Goal: Task Accomplishment & Management: Use online tool/utility

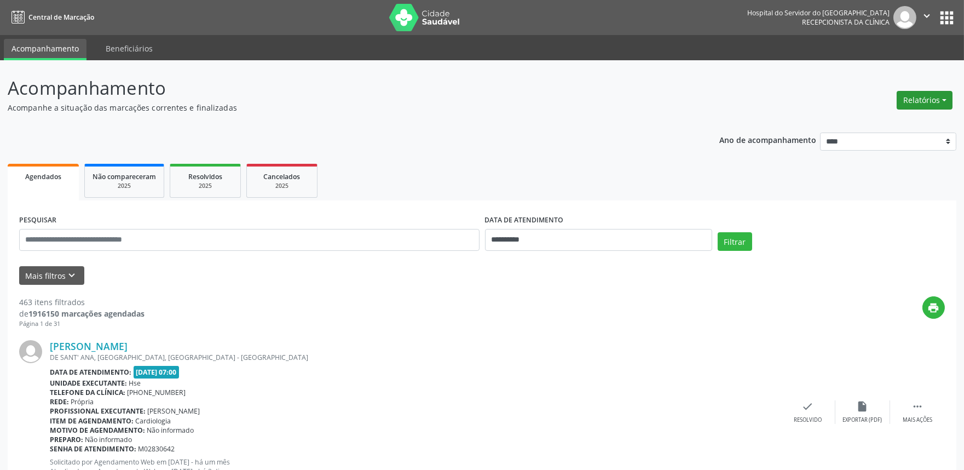
click at [911, 99] on button "Relatórios" at bounding box center [925, 100] width 56 height 19
click at [901, 117] on link "Agendamentos" at bounding box center [894, 123] width 118 height 15
select select "*"
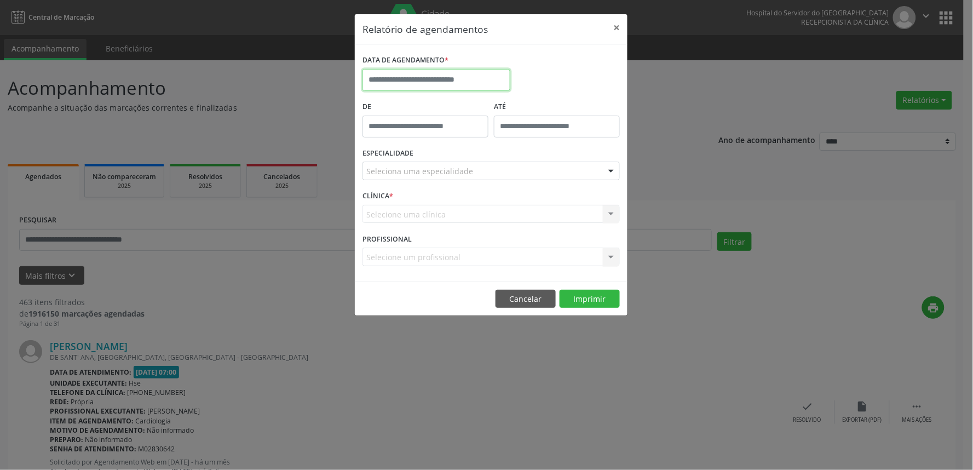
click at [469, 79] on input "text" at bounding box center [437, 80] width 148 height 22
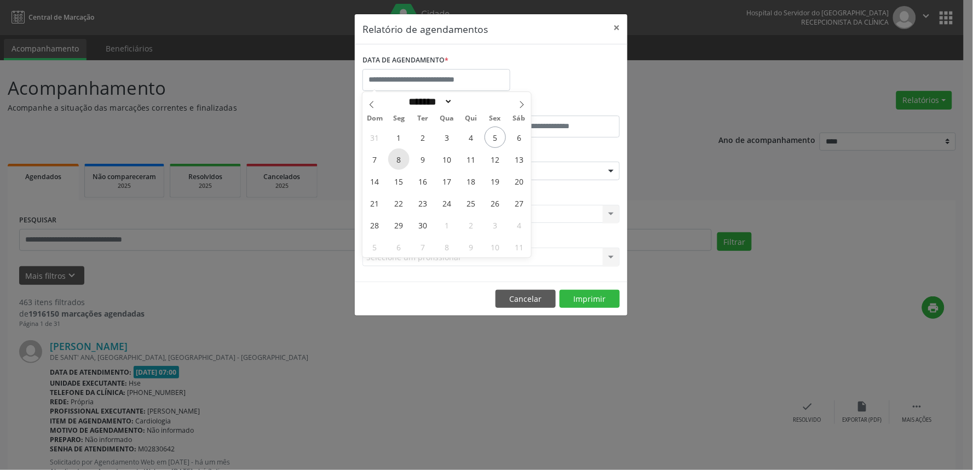
click at [407, 160] on span "8" at bounding box center [398, 158] width 21 height 21
type input "**********"
click at [407, 160] on span "8" at bounding box center [398, 158] width 21 height 21
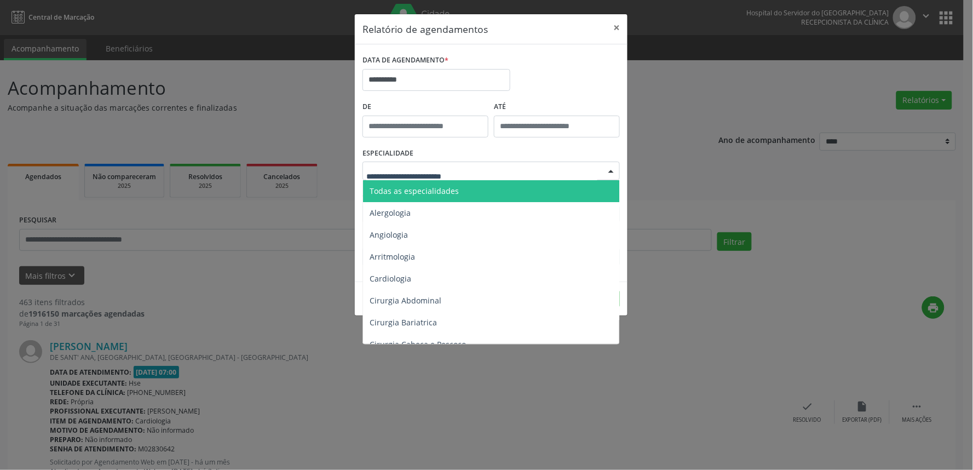
click at [413, 188] on span "Todas as especialidades" at bounding box center [414, 191] width 89 height 10
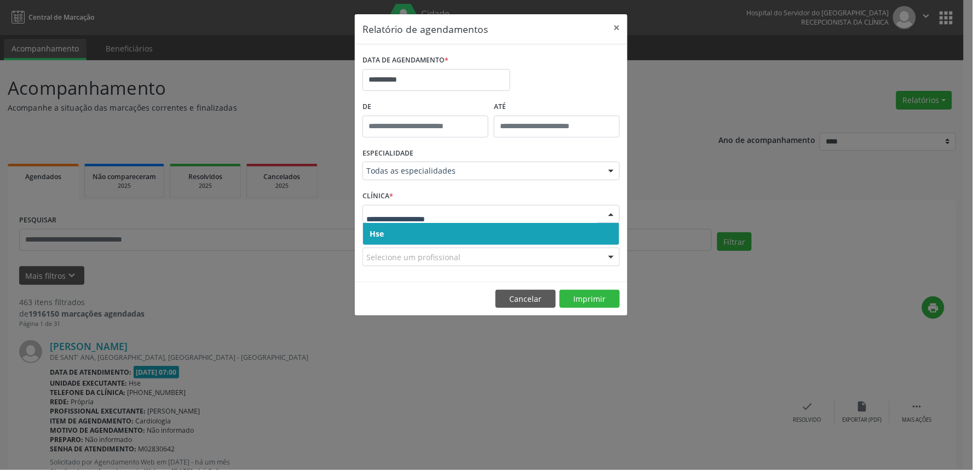
click at [428, 228] on span "Hse" at bounding box center [491, 234] width 256 height 22
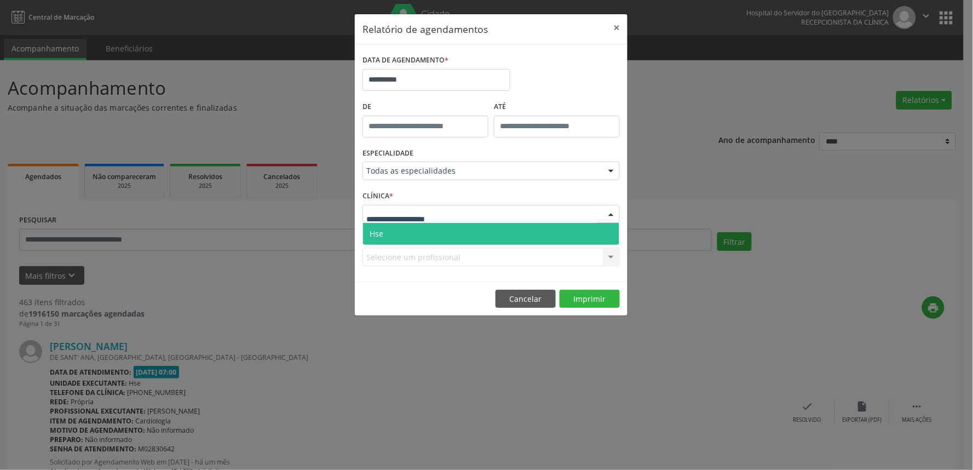
click at [426, 232] on span "Hse" at bounding box center [491, 234] width 256 height 22
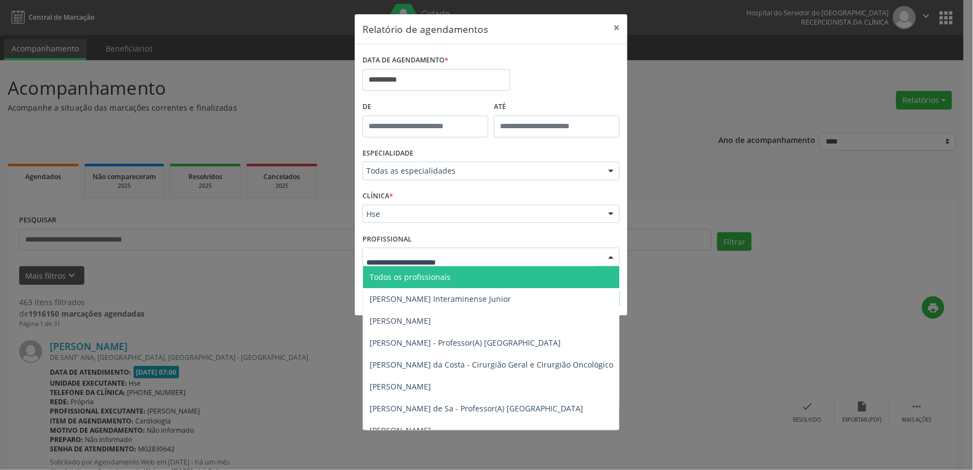
click at [488, 258] on div at bounding box center [491, 257] width 257 height 19
click at [484, 272] on span "Todos os profissionais" at bounding box center [547, 277] width 369 height 22
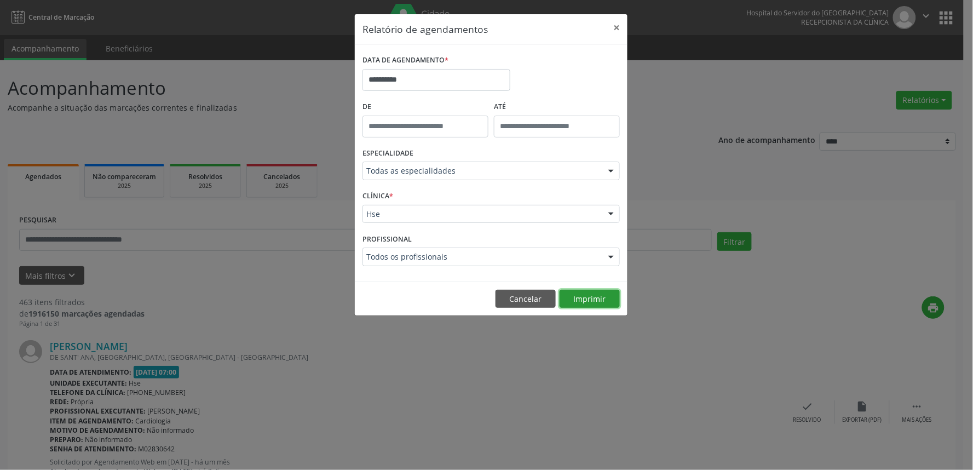
click at [584, 292] on button "Imprimir" at bounding box center [590, 299] width 60 height 19
click at [615, 28] on button "×" at bounding box center [617, 27] width 22 height 27
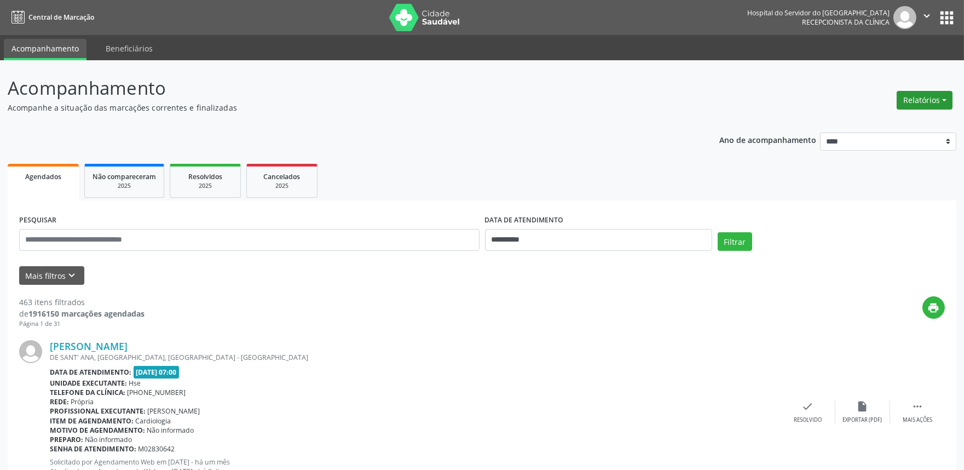
click at [912, 97] on button "Relatórios" at bounding box center [925, 100] width 56 height 19
click at [893, 116] on link "Agendamentos" at bounding box center [894, 123] width 118 height 15
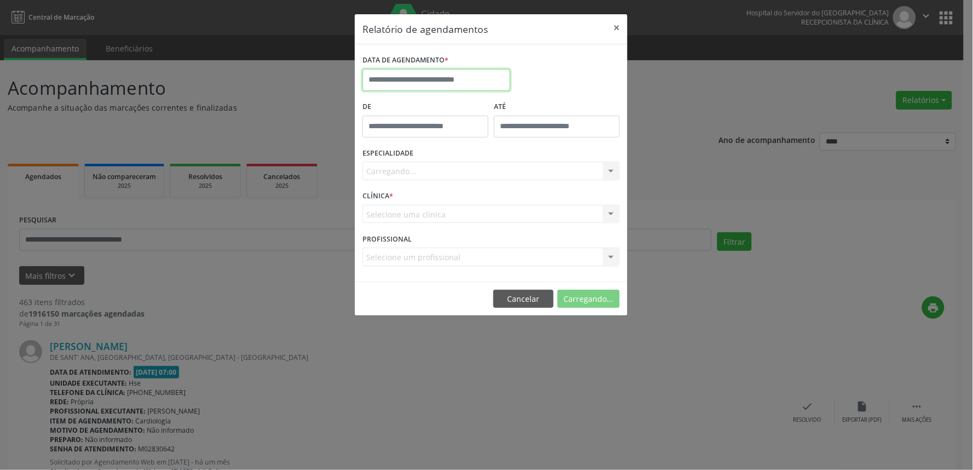
click at [453, 76] on input "text" at bounding box center [437, 80] width 148 height 22
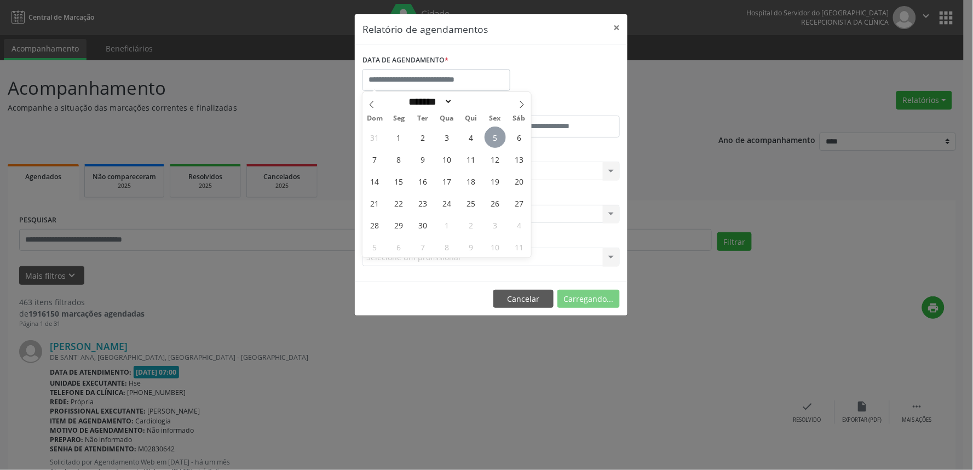
click at [500, 136] on span "5" at bounding box center [495, 136] width 21 height 21
type input "**********"
click at [500, 136] on span "5" at bounding box center [495, 136] width 21 height 21
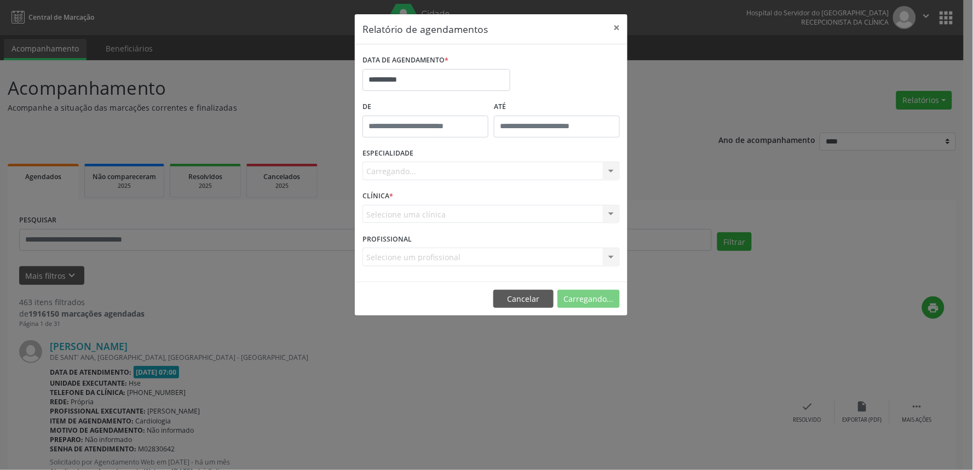
click at [491, 164] on div "Carregando... Todas as especialidades Alergologia Angiologia Arritmologia Cardi…" at bounding box center [491, 171] width 257 height 19
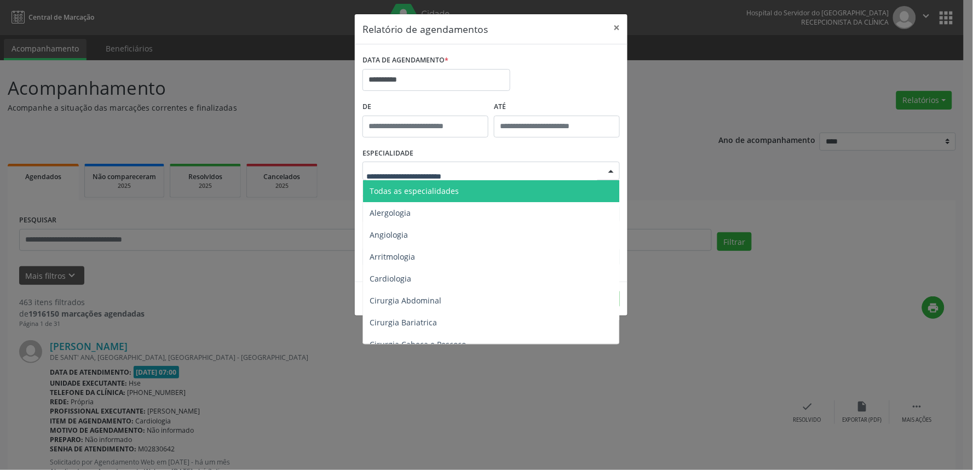
click at [488, 176] on div at bounding box center [491, 171] width 257 height 19
click at [479, 188] on span "Todas as especialidades" at bounding box center [492, 191] width 258 height 22
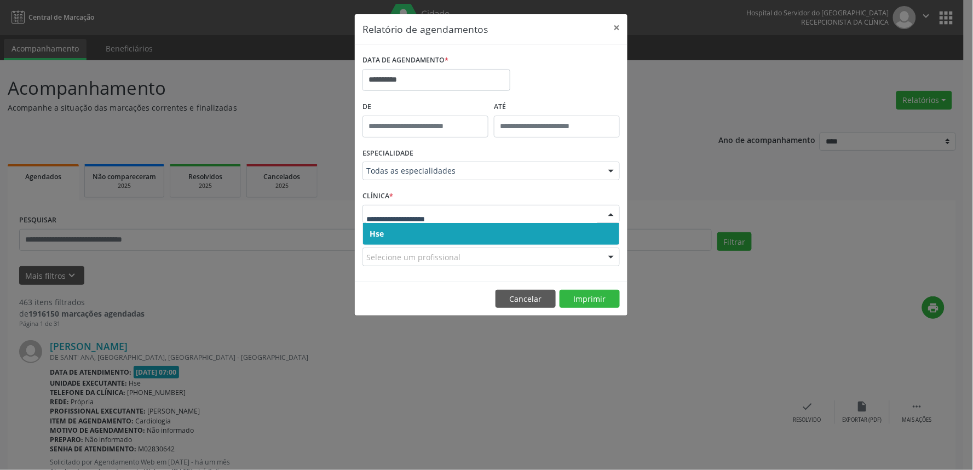
click at [470, 233] on span "Hse" at bounding box center [491, 234] width 256 height 22
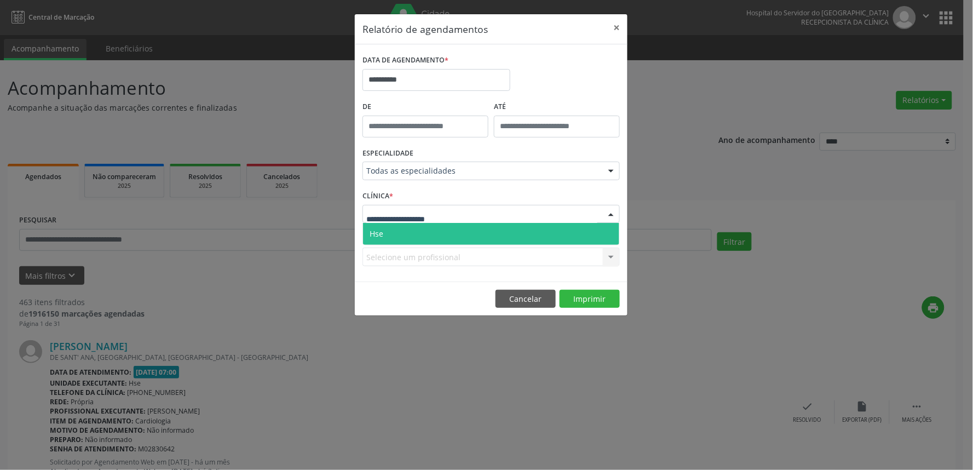
click at [474, 215] on div at bounding box center [491, 214] width 257 height 19
click at [468, 237] on span "Hse" at bounding box center [491, 234] width 256 height 22
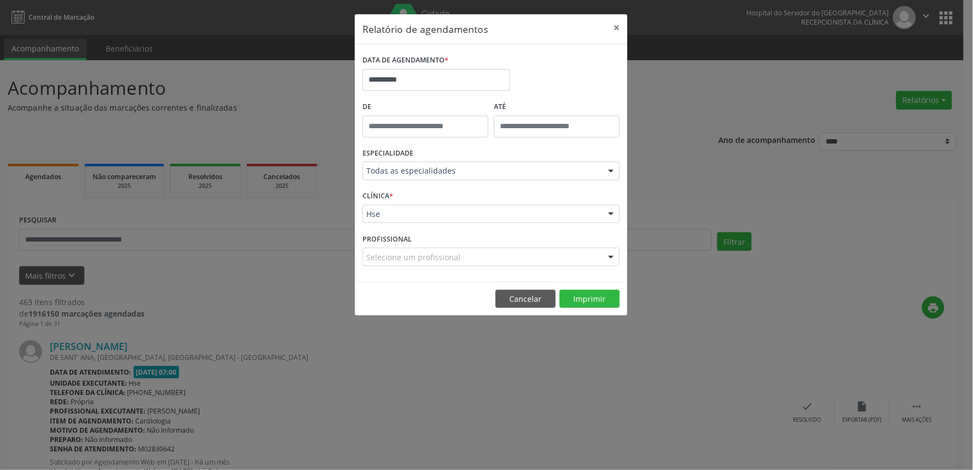
click at [472, 256] on div "Selecione um profissional" at bounding box center [491, 257] width 257 height 19
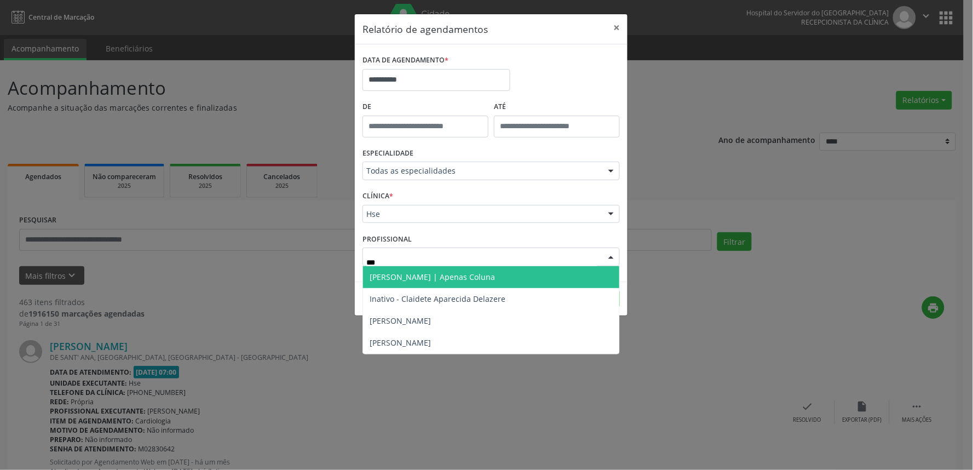
type input "****"
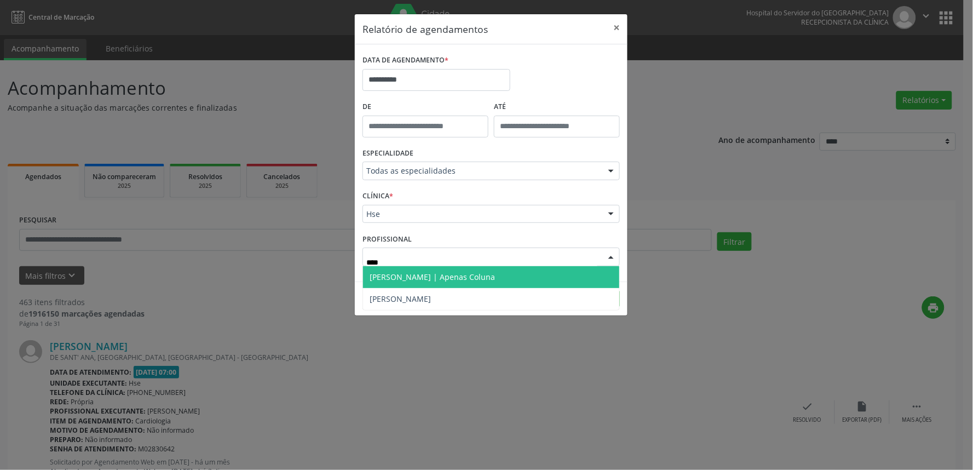
click at [472, 275] on span "[PERSON_NAME] | Apenas Coluna" at bounding box center [432, 277] width 125 height 10
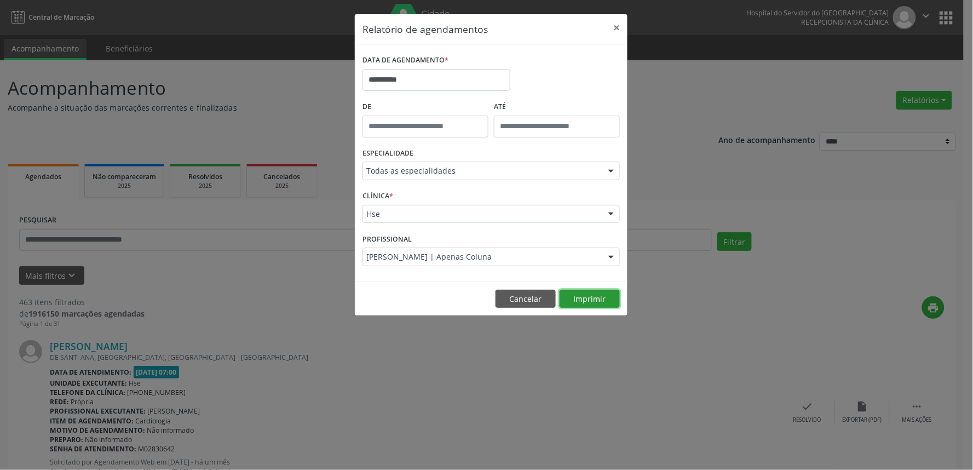
click at [587, 302] on button "Imprimir" at bounding box center [590, 299] width 60 height 19
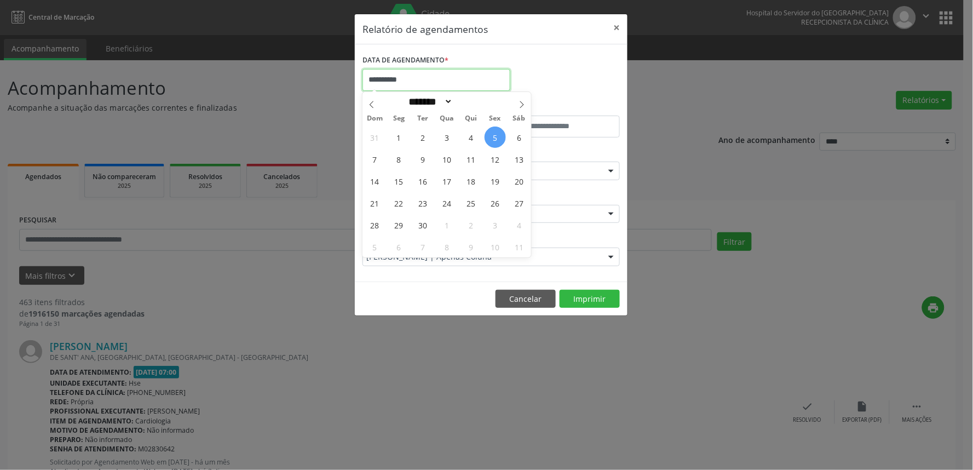
click at [424, 78] on input "**********" at bounding box center [437, 80] width 148 height 22
click at [407, 157] on span "8" at bounding box center [398, 158] width 21 height 21
type input "**********"
click at [407, 157] on span "8" at bounding box center [398, 158] width 21 height 21
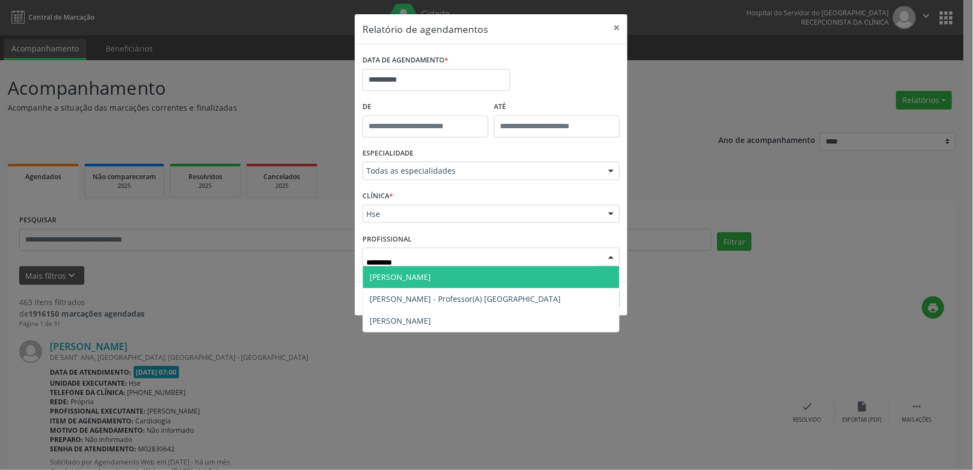
click at [556, 268] on span "[PERSON_NAME]" at bounding box center [491, 277] width 256 height 22
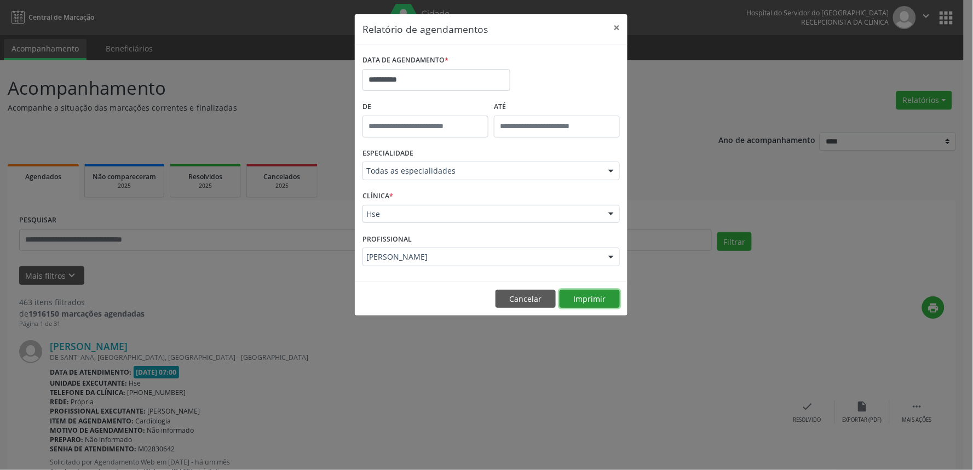
click at [605, 295] on button "Imprimir" at bounding box center [590, 299] width 60 height 19
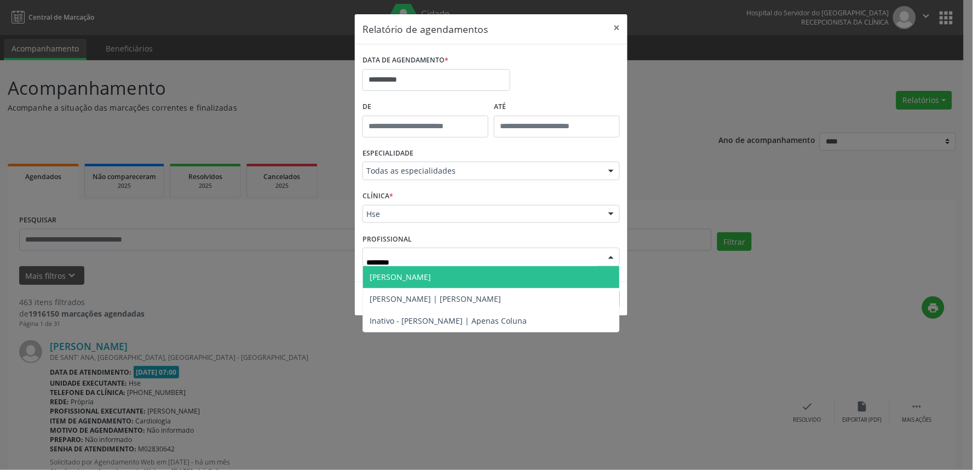
click at [493, 286] on span "[PERSON_NAME]" at bounding box center [491, 277] width 256 height 22
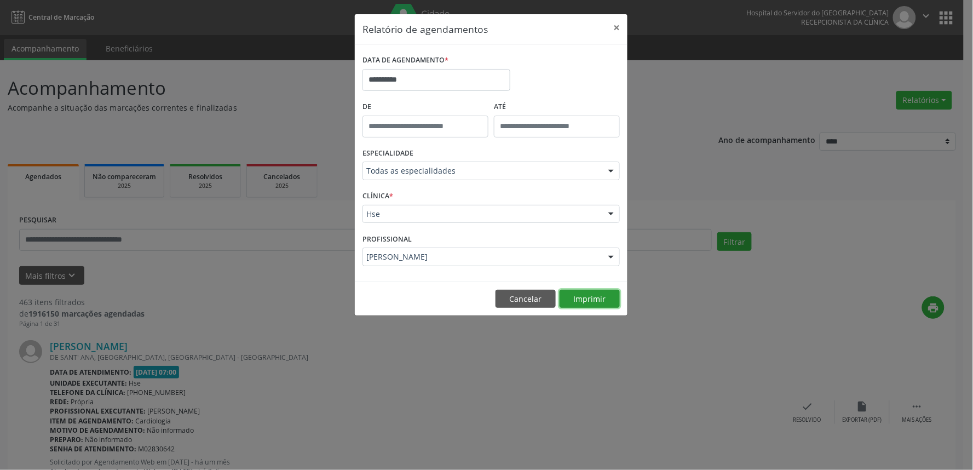
click at [567, 296] on button "Imprimir" at bounding box center [590, 299] width 60 height 19
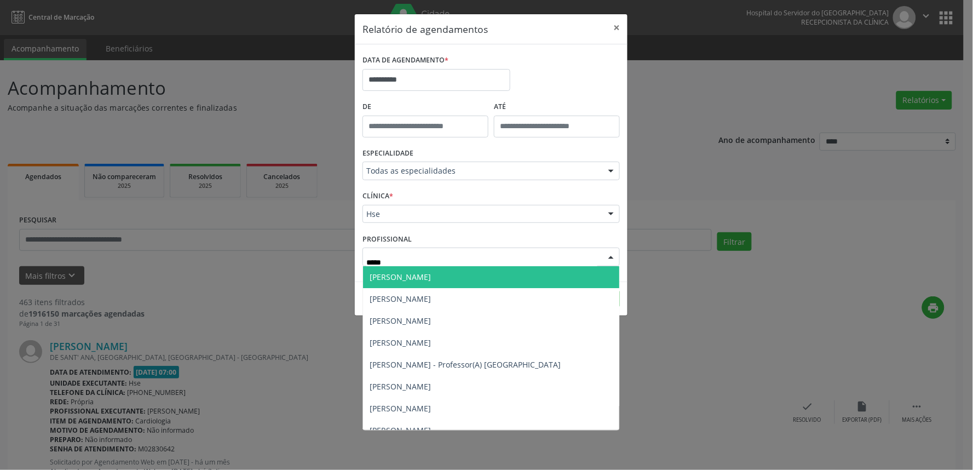
type input "******"
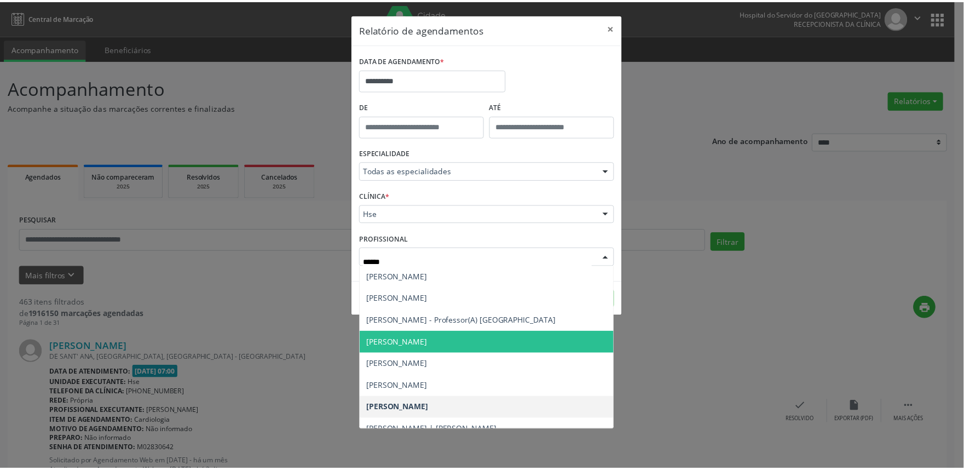
scroll to position [55, 0]
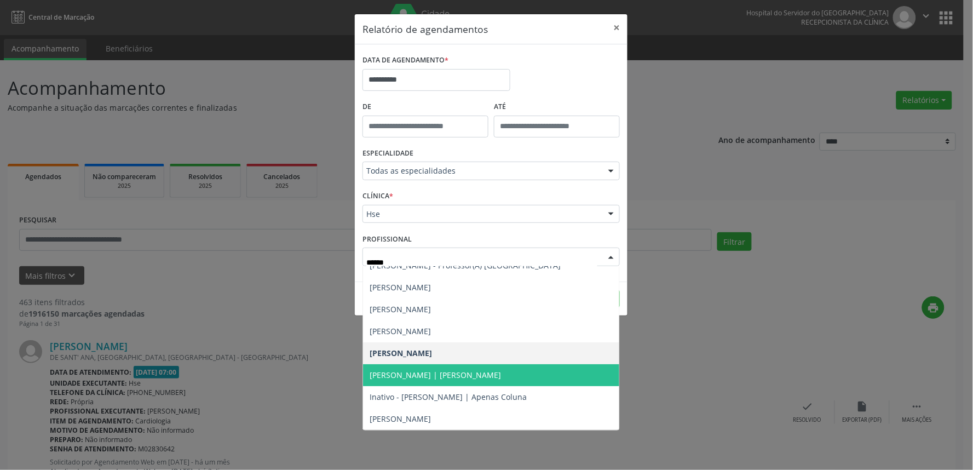
click at [534, 371] on span "[PERSON_NAME] | [PERSON_NAME]" at bounding box center [491, 375] width 256 height 22
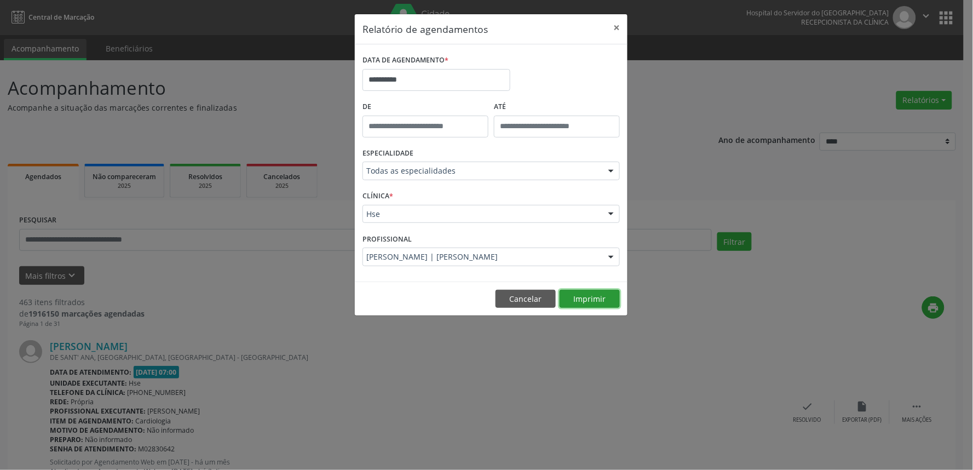
click at [601, 297] on button "Imprimir" at bounding box center [590, 299] width 60 height 19
click at [617, 29] on button "×" at bounding box center [617, 27] width 22 height 27
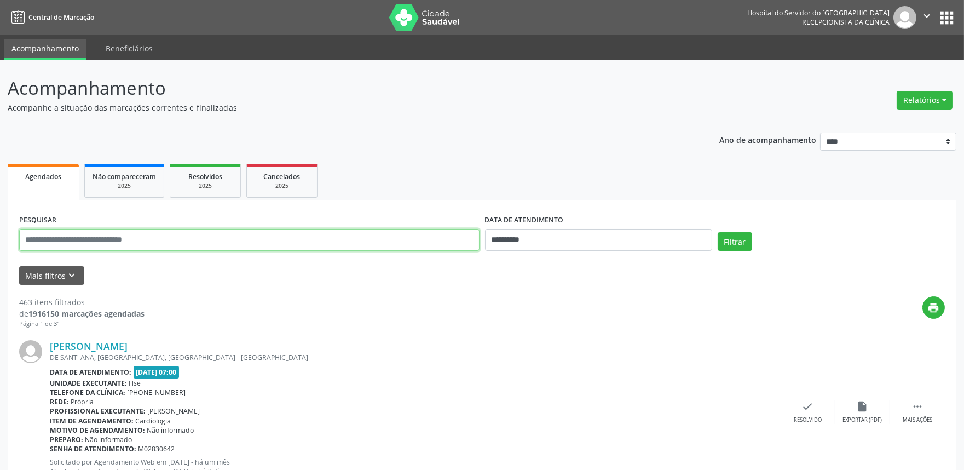
click at [185, 233] on input "text" at bounding box center [249, 240] width 461 height 22
type input "**********"
click at [542, 244] on input "**********" at bounding box center [598, 240] width 227 height 22
click at [754, 238] on div "Filtrar" at bounding box center [831, 245] width 233 height 26
click at [740, 239] on button "Filtrar" at bounding box center [735, 241] width 34 height 19
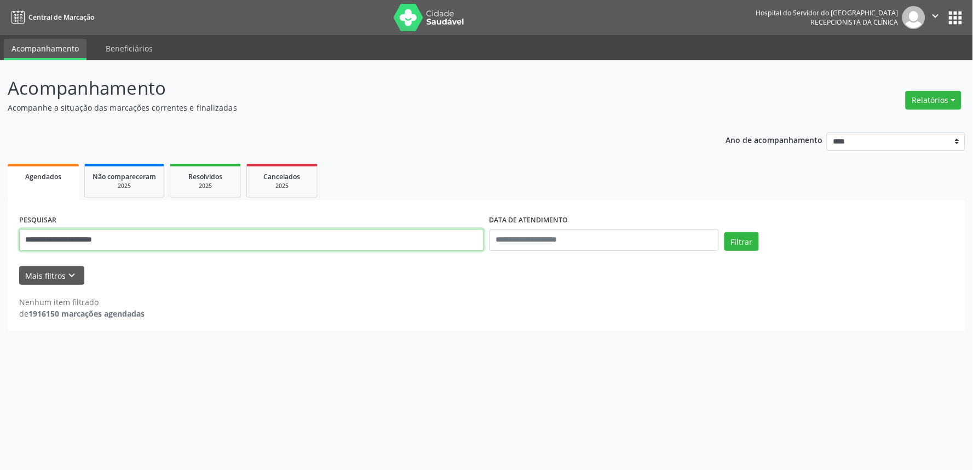
click at [45, 238] on input "**********" at bounding box center [251, 240] width 465 height 22
type input "**********"
drag, startPoint x: 80, startPoint y: 237, endPoint x: 57, endPoint y: 238, distance: 23.6
click at [57, 238] on input "**********" at bounding box center [251, 240] width 465 height 22
drag, startPoint x: 139, startPoint y: 243, endPoint x: 0, endPoint y: 251, distance: 139.3
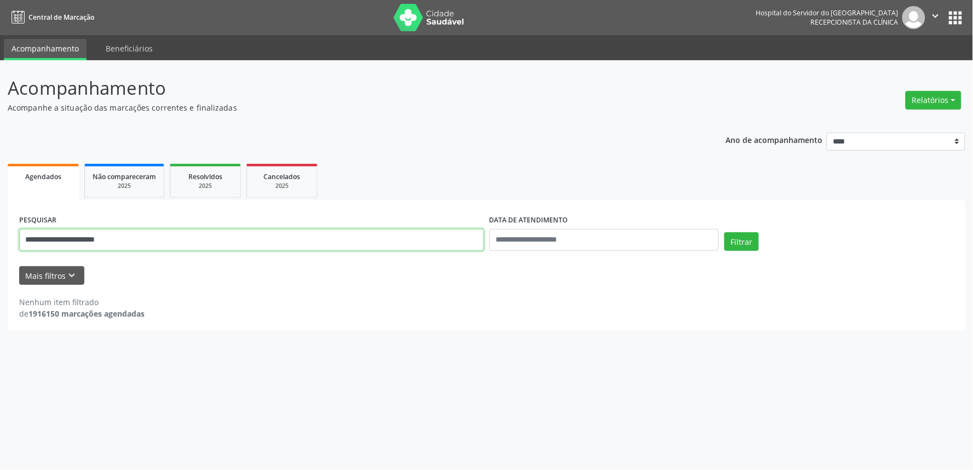
click at [0, 251] on div "**********" at bounding box center [486, 265] width 973 height 410
type input "**********"
click at [724, 232] on button "Filtrar" at bounding box center [741, 241] width 34 height 19
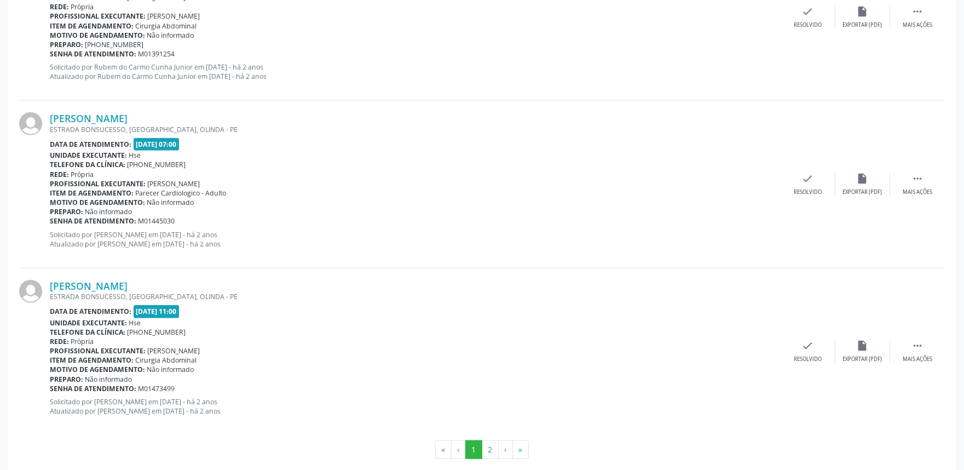
scroll to position [2417, 0]
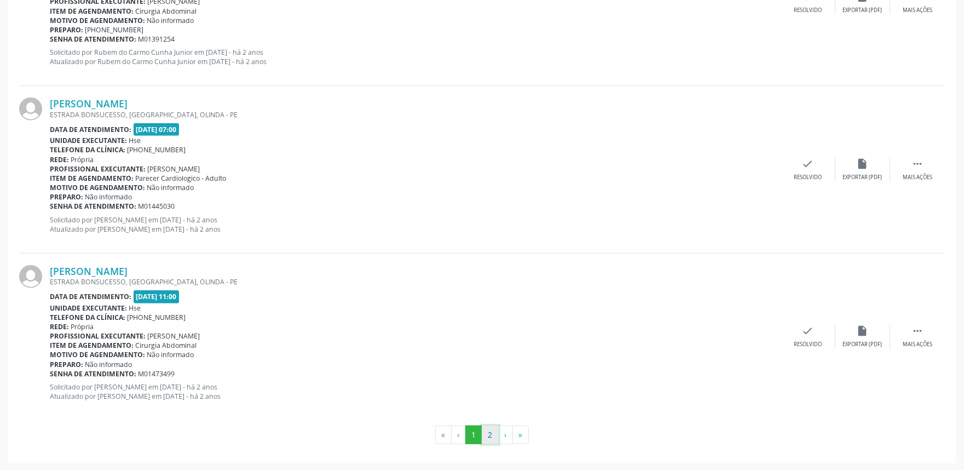
click at [489, 429] on button "2" at bounding box center [490, 434] width 17 height 19
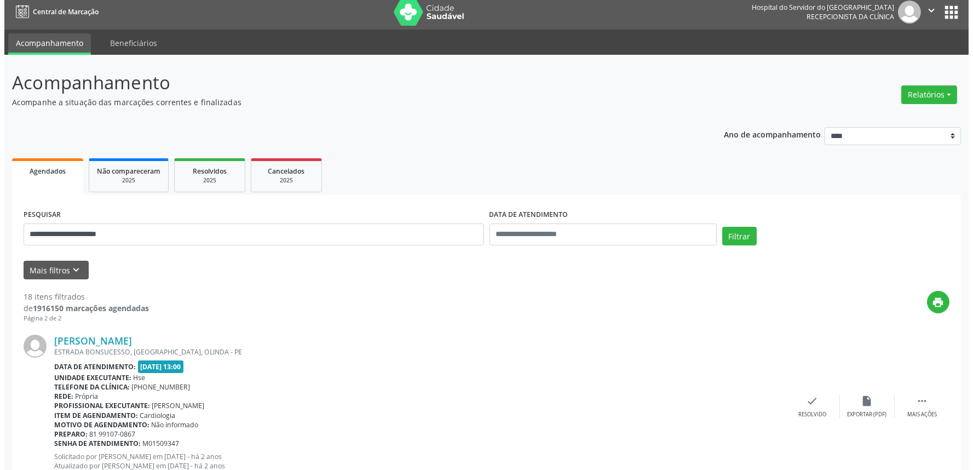
scroll to position [0, 0]
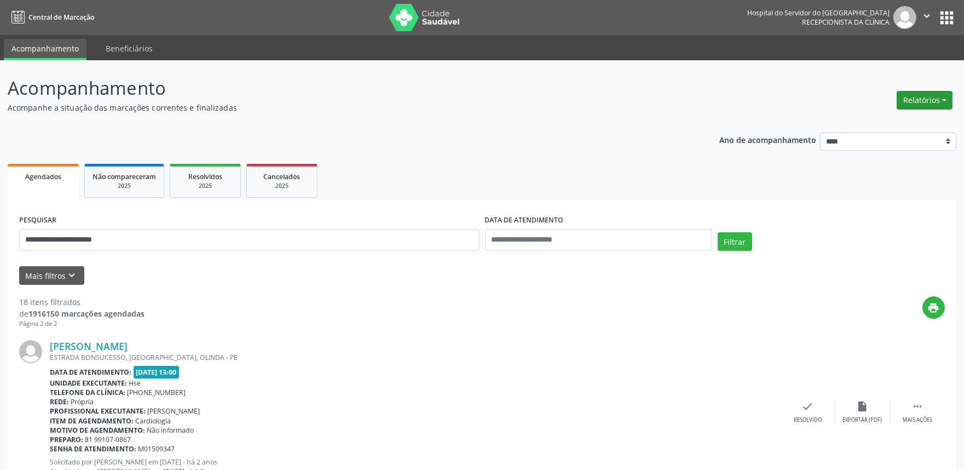
click at [929, 93] on button "Relatórios" at bounding box center [925, 100] width 56 height 19
click at [918, 117] on link "Agendamentos" at bounding box center [894, 123] width 118 height 15
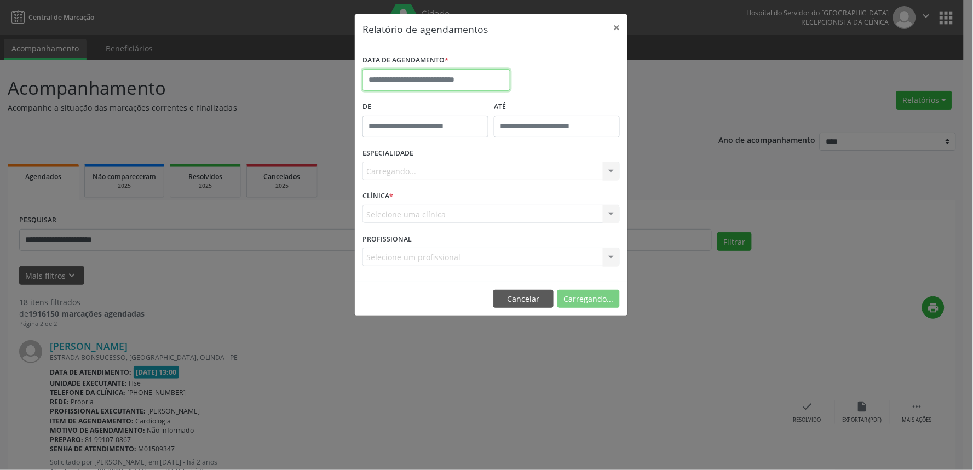
click at [442, 79] on input "text" at bounding box center [437, 80] width 148 height 22
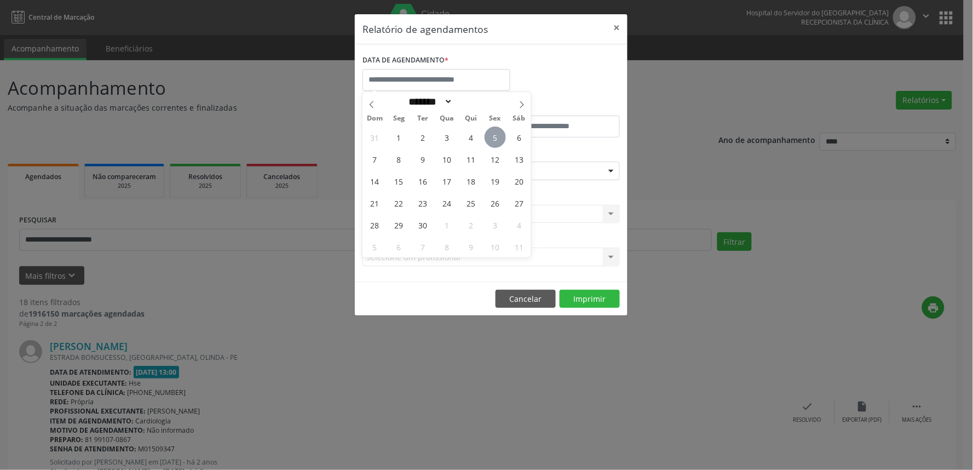
click at [490, 134] on span "5" at bounding box center [495, 136] width 21 height 21
type input "**********"
click at [490, 134] on span "5" at bounding box center [495, 136] width 21 height 21
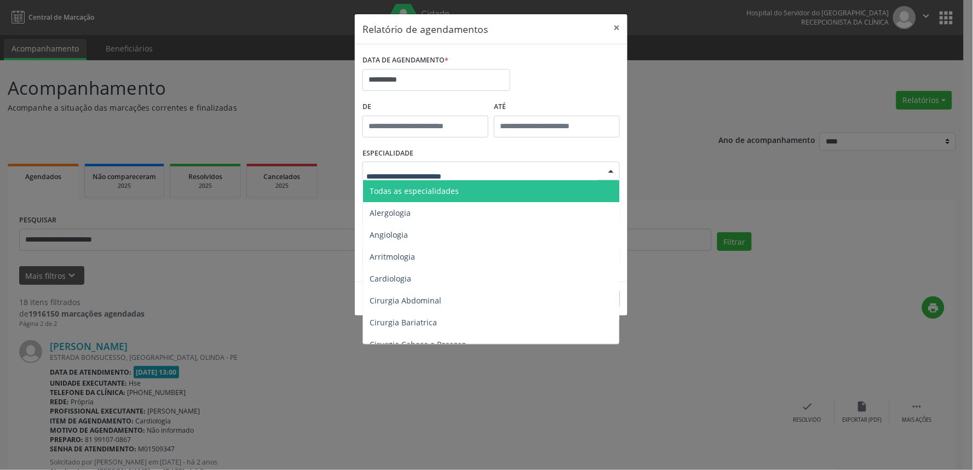
click at [450, 190] on span "Todas as especialidades" at bounding box center [414, 191] width 89 height 10
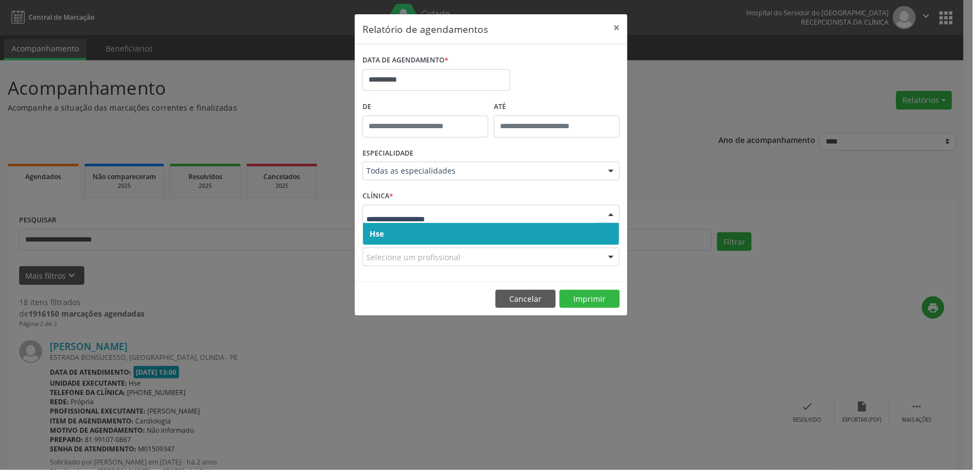
click at [462, 228] on span "Hse" at bounding box center [491, 234] width 256 height 22
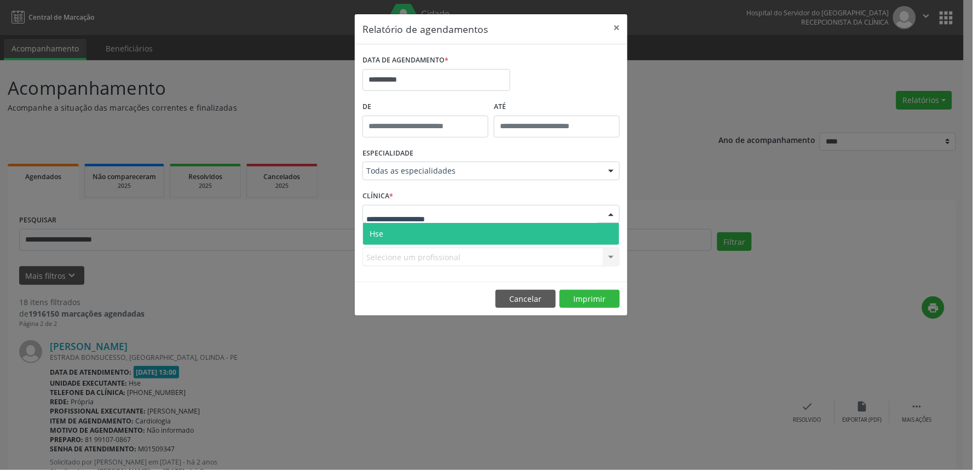
click at [463, 215] on div at bounding box center [491, 214] width 257 height 19
click at [461, 226] on span "Hse" at bounding box center [491, 234] width 256 height 22
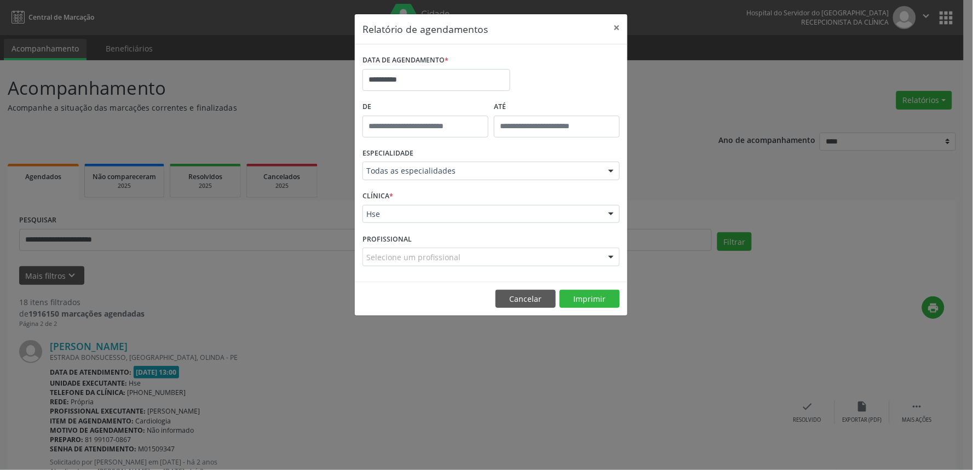
click at [532, 244] on div "PROFISSIONAL Selecione um profissional Todos os profissionais [PERSON_NAME] Int…" at bounding box center [491, 252] width 263 height 43
click at [532, 245] on div "PROFISSIONAL Selecione um profissional Todos os profissionais [PERSON_NAME] Int…" at bounding box center [491, 252] width 263 height 43
click at [532, 252] on div "Selecione um profissional" at bounding box center [491, 257] width 257 height 19
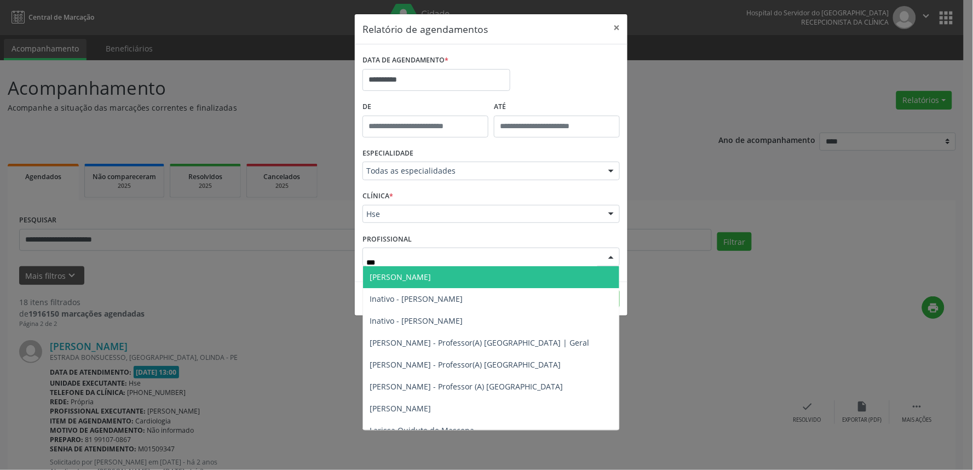
type input "****"
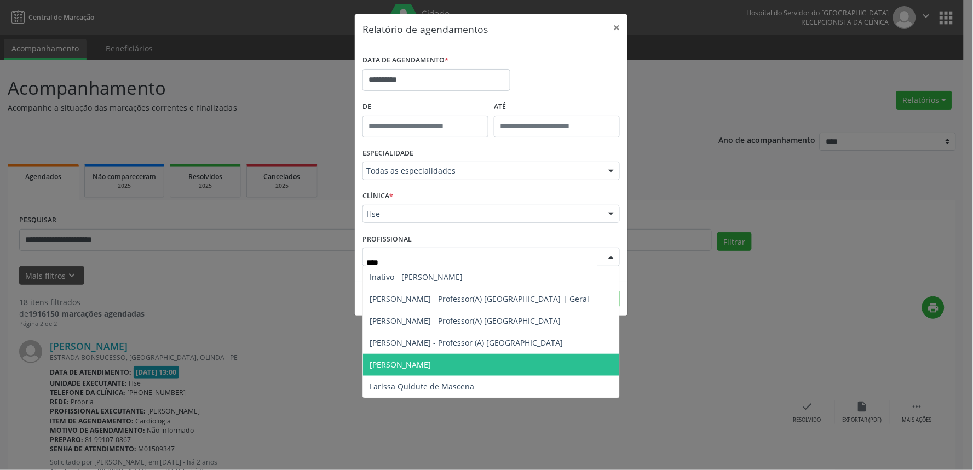
click at [504, 365] on span "[PERSON_NAME]" at bounding box center [491, 365] width 256 height 22
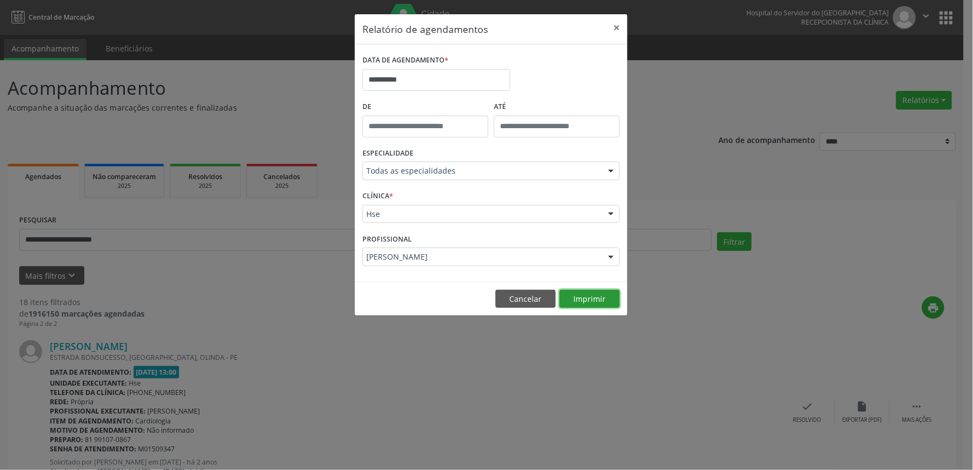
click at [573, 300] on button "Imprimir" at bounding box center [590, 299] width 60 height 19
click at [616, 24] on button "×" at bounding box center [617, 27] width 22 height 27
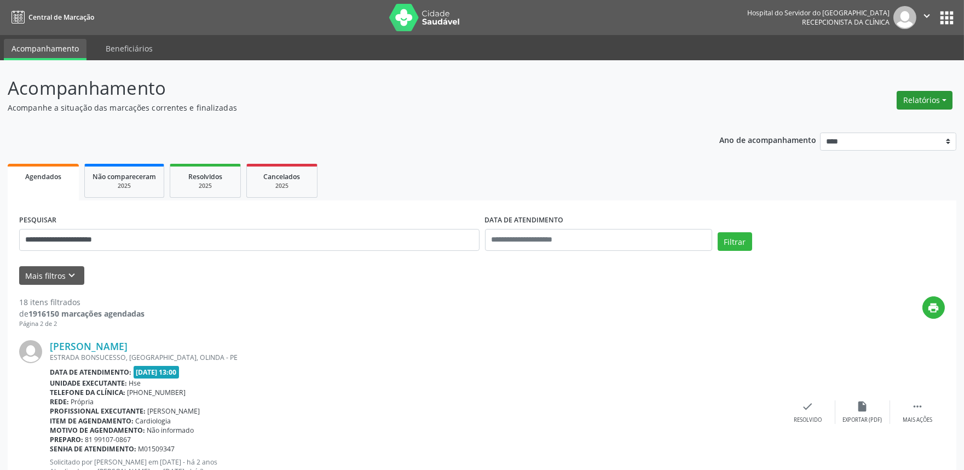
click at [920, 92] on button "Relatórios" at bounding box center [925, 100] width 56 height 19
click at [861, 117] on link "Agendamentos" at bounding box center [894, 123] width 118 height 15
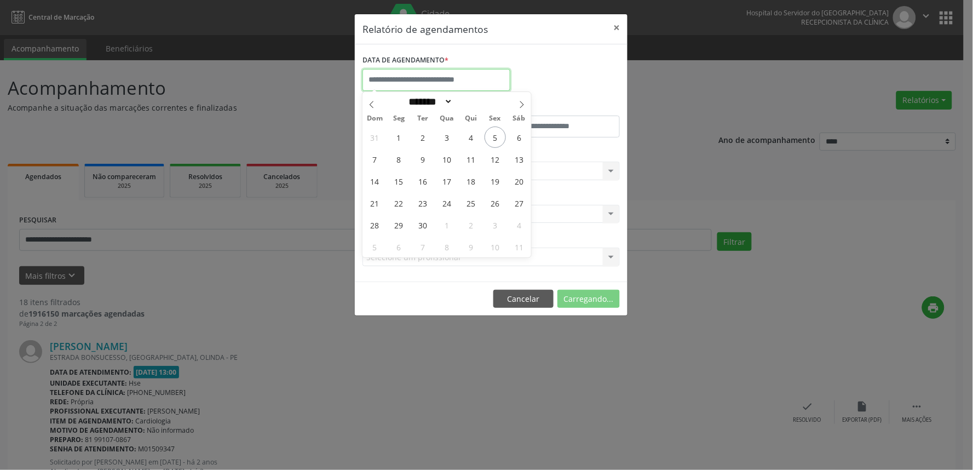
click at [408, 76] on input "text" at bounding box center [437, 80] width 148 height 22
click at [502, 138] on span "5" at bounding box center [495, 136] width 21 height 21
type input "**********"
click at [502, 138] on span "5" at bounding box center [495, 136] width 21 height 21
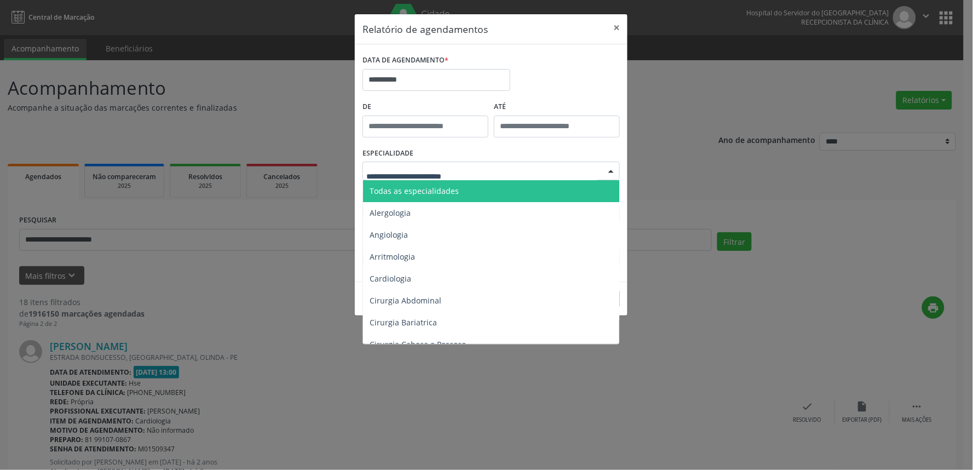
click at [615, 169] on div at bounding box center [611, 171] width 16 height 19
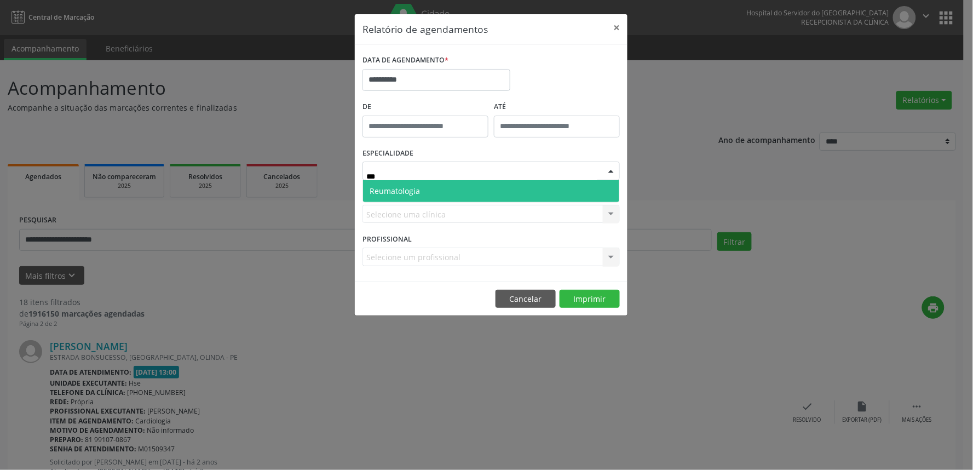
click at [433, 194] on span "Reumatologia" at bounding box center [491, 191] width 256 height 22
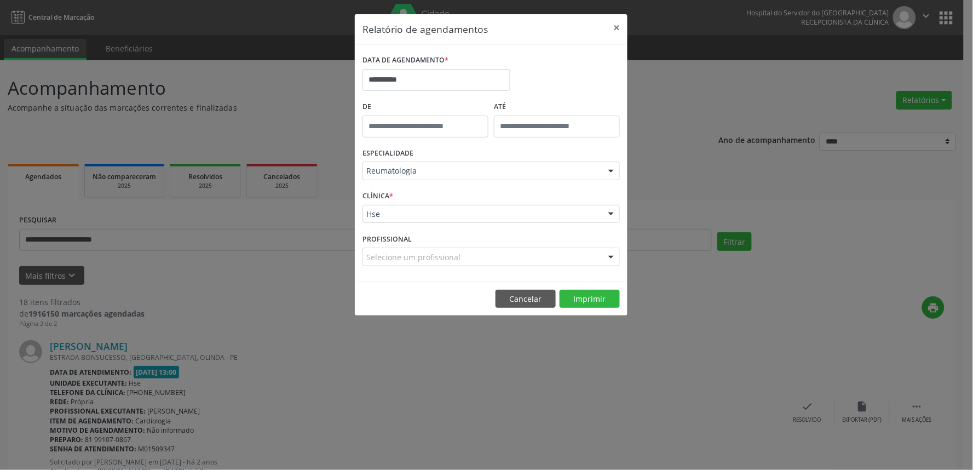
click at [610, 214] on div at bounding box center [611, 214] width 16 height 19
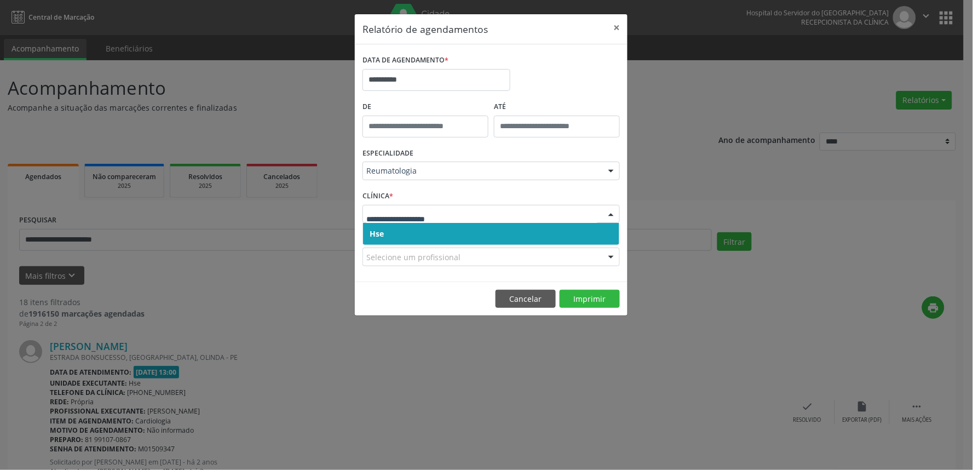
click at [585, 229] on span "Hse" at bounding box center [491, 234] width 256 height 22
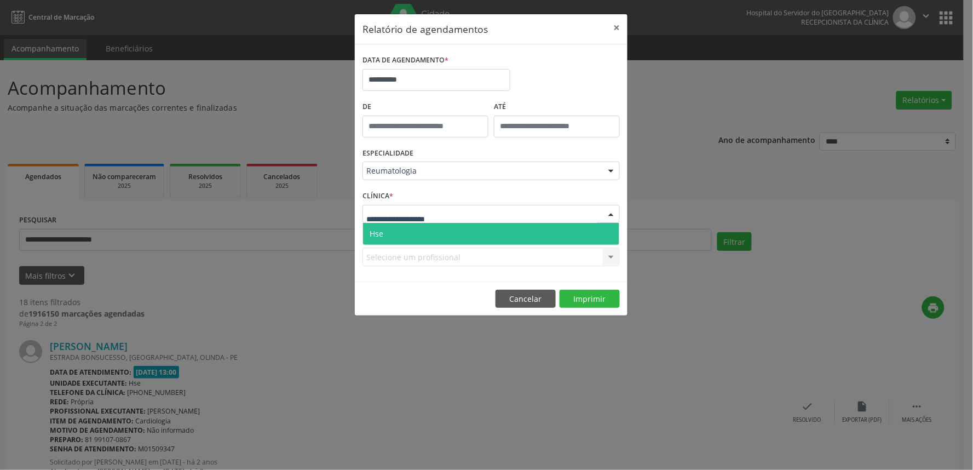
click at [609, 214] on div at bounding box center [611, 214] width 16 height 19
click at [600, 230] on span "Hse" at bounding box center [491, 234] width 256 height 22
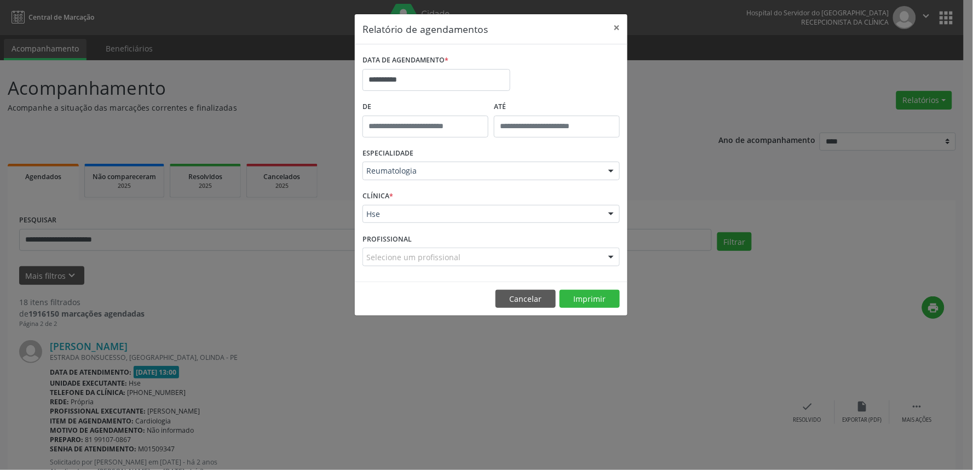
click at [613, 171] on div at bounding box center [611, 171] width 16 height 19
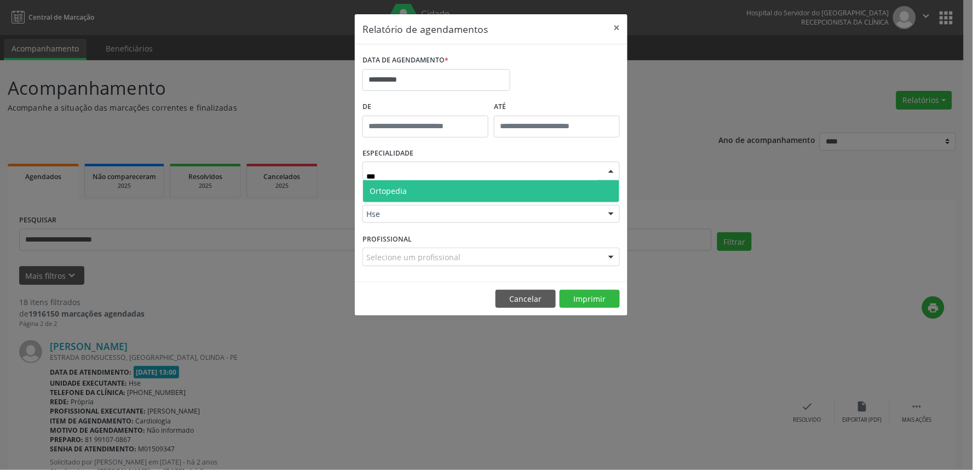
type input "****"
click at [548, 183] on span "Ortopedia" at bounding box center [491, 191] width 256 height 22
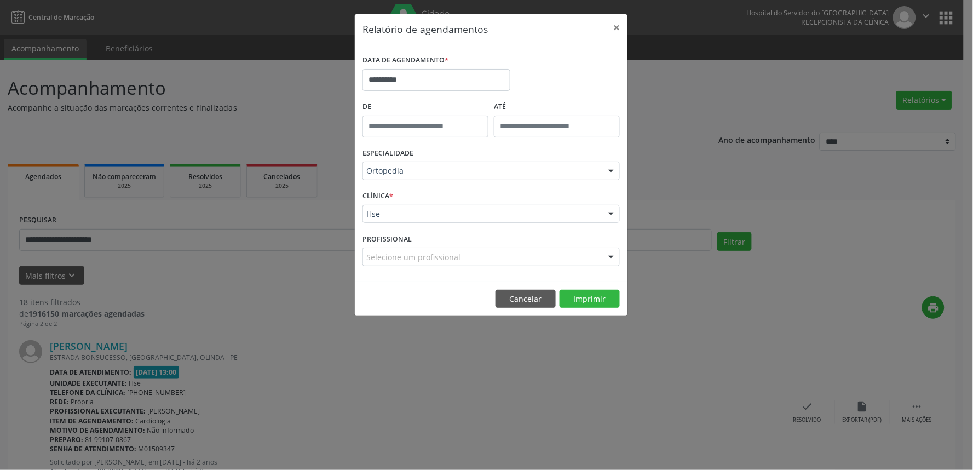
click at [610, 209] on div at bounding box center [611, 214] width 16 height 19
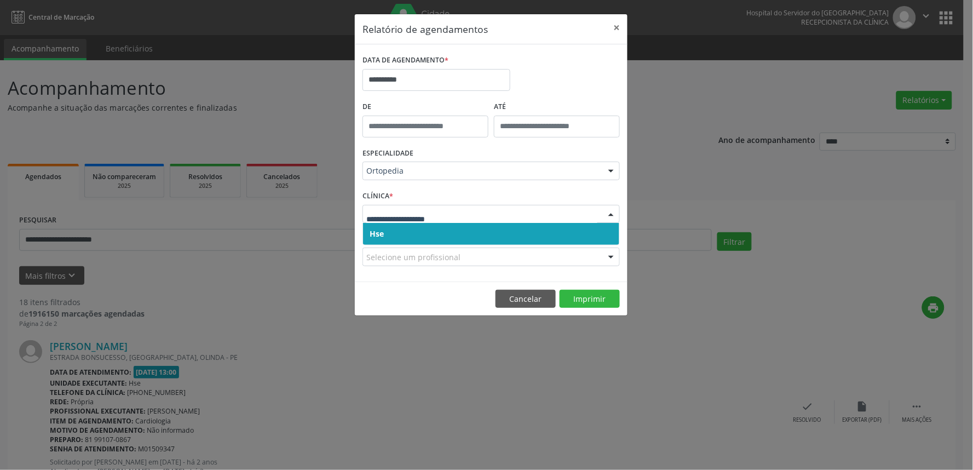
click at [605, 226] on span "Hse" at bounding box center [491, 234] width 256 height 22
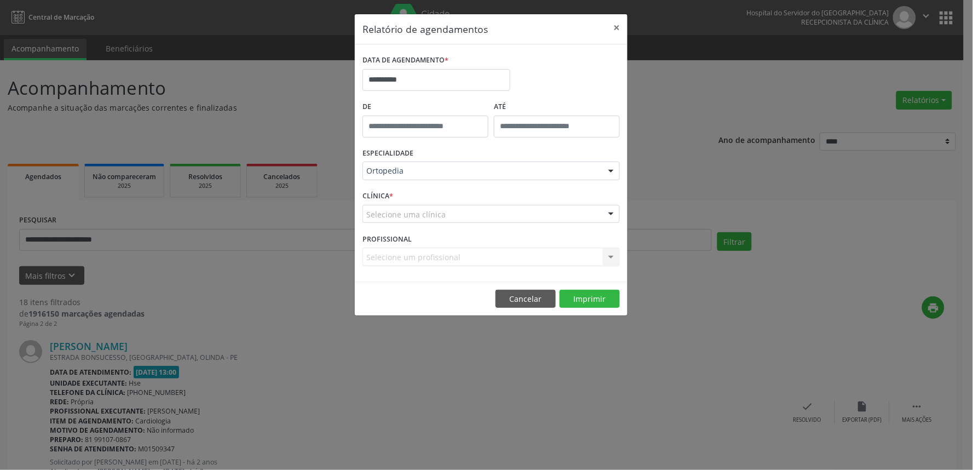
click at [609, 216] on div at bounding box center [611, 214] width 16 height 19
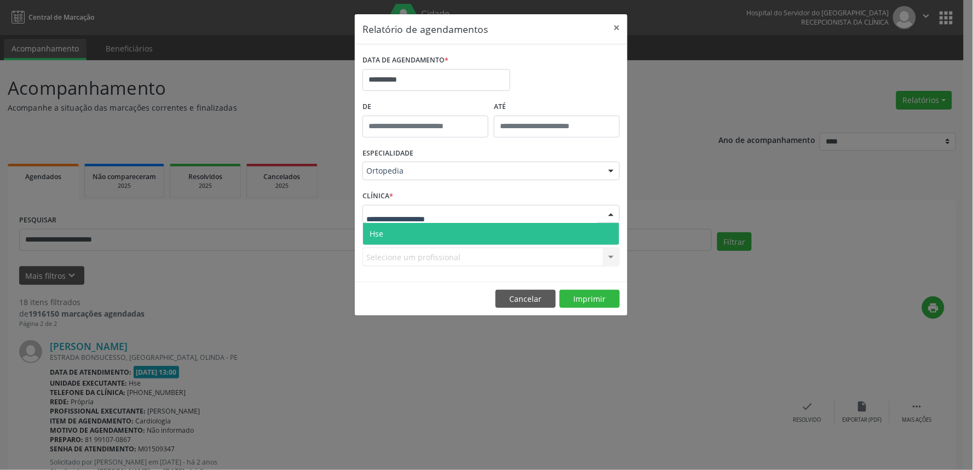
click at [606, 234] on span "Hse" at bounding box center [491, 234] width 256 height 22
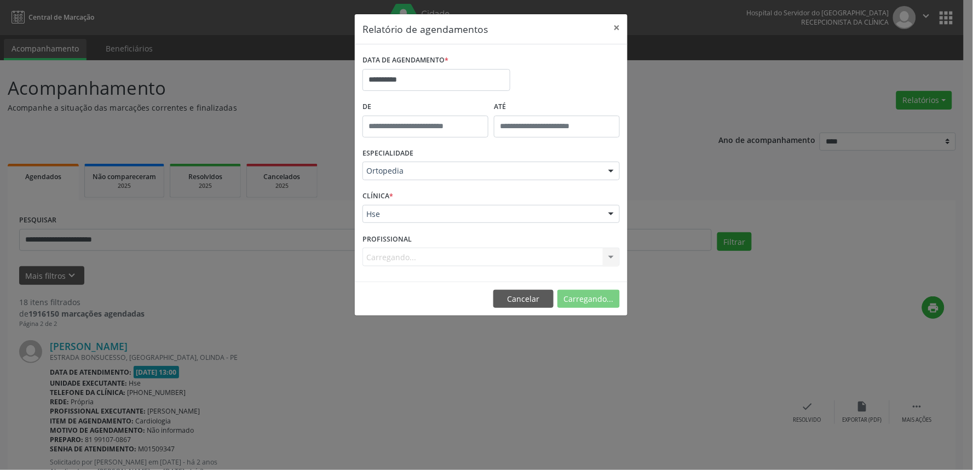
click at [612, 258] on div "Carregando... Todos os profissionais [PERSON_NAME] - Professor(A) [DEMOGRAPHIC_…" at bounding box center [491, 257] width 257 height 19
click at [611, 254] on div "Carregando... Todos os profissionais [PERSON_NAME] - Professor(A) [DEMOGRAPHIC_…" at bounding box center [491, 257] width 257 height 19
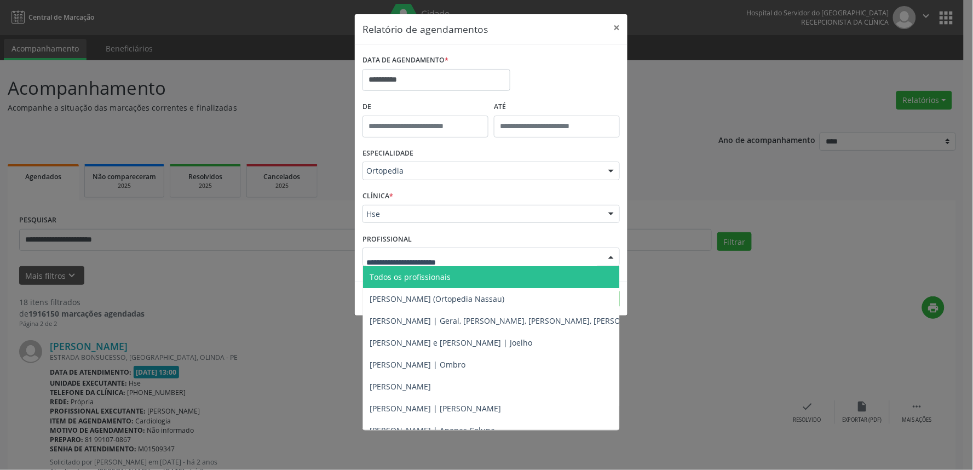
click at [614, 257] on div at bounding box center [611, 257] width 16 height 19
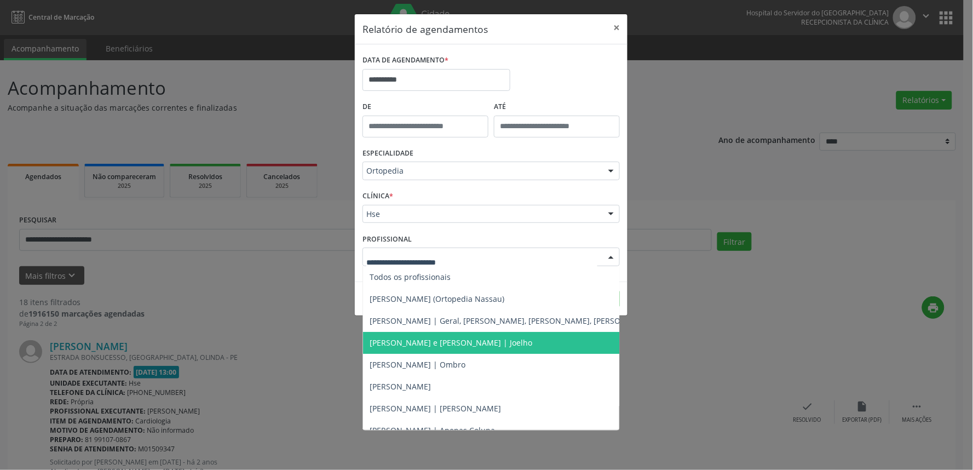
click at [501, 346] on span "[PERSON_NAME] e [PERSON_NAME] | Joelho" at bounding box center [451, 342] width 163 height 10
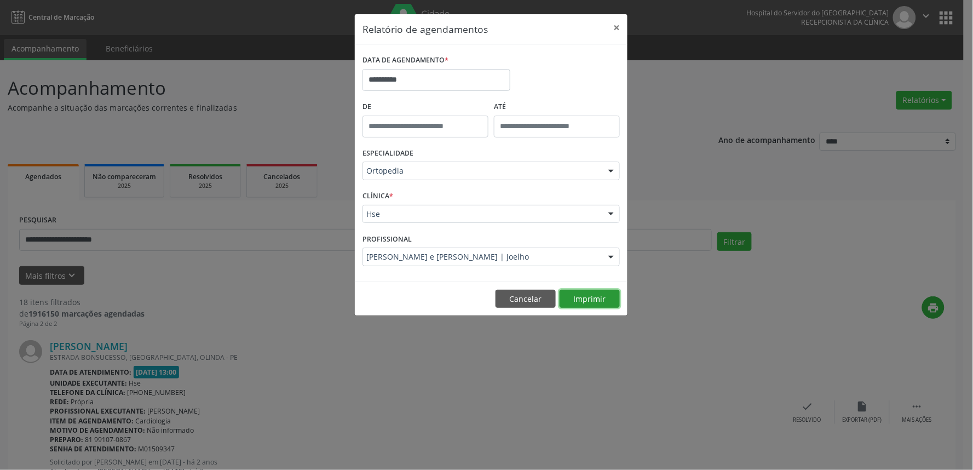
click at [597, 294] on button "Imprimir" at bounding box center [590, 299] width 60 height 19
click at [617, 27] on button "×" at bounding box center [617, 27] width 22 height 27
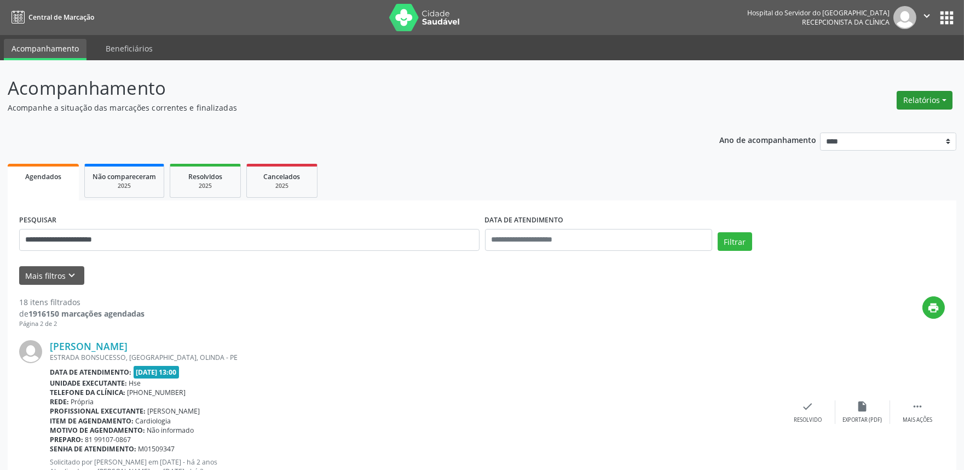
click at [928, 96] on button "Relatórios" at bounding box center [925, 100] width 56 height 19
click at [907, 117] on link "Agendamentos" at bounding box center [894, 123] width 118 height 15
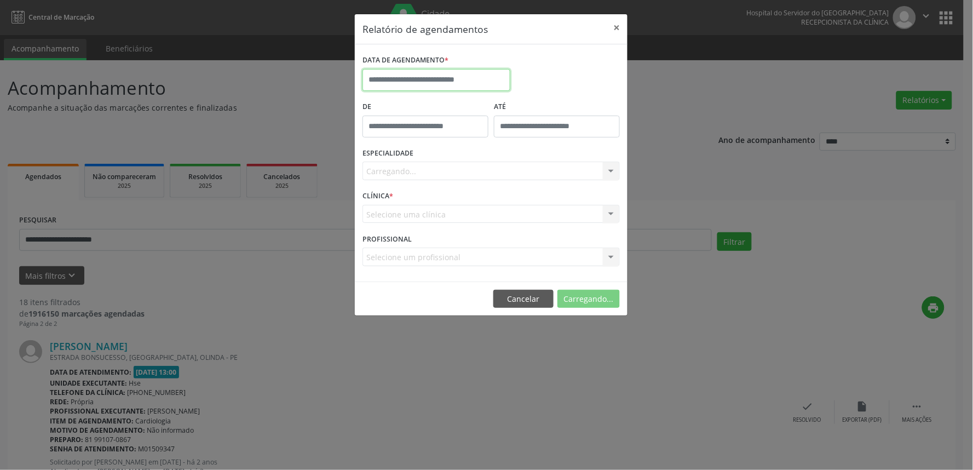
click at [424, 77] on input "text" at bounding box center [437, 80] width 148 height 22
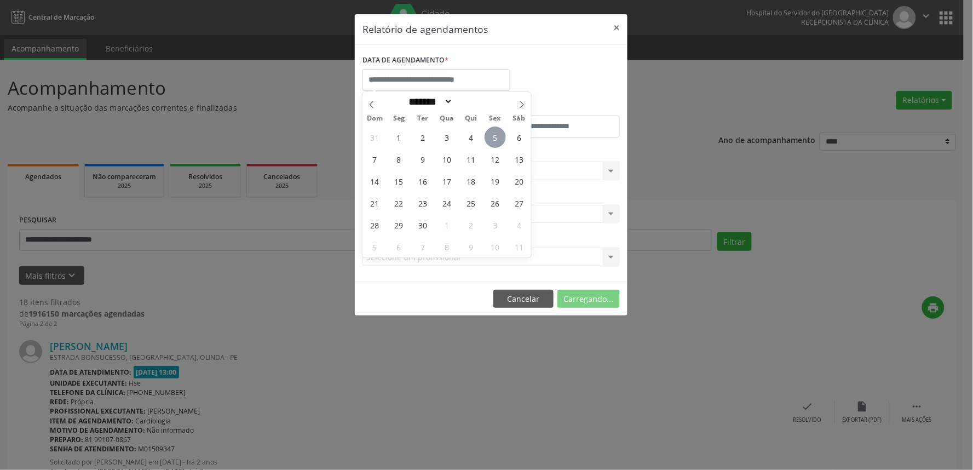
click at [491, 137] on span "5" at bounding box center [495, 136] width 21 height 21
type input "**********"
click at [491, 139] on span "5" at bounding box center [495, 136] width 21 height 21
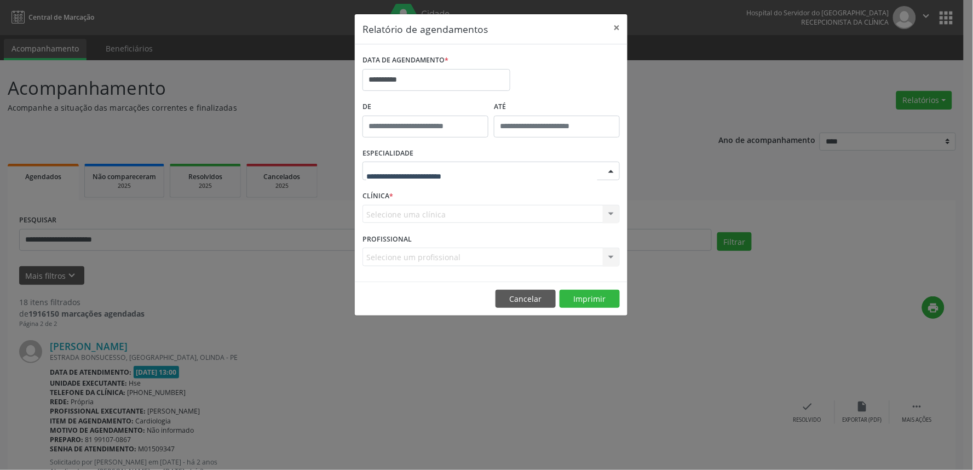
click at [478, 166] on div at bounding box center [491, 171] width 257 height 19
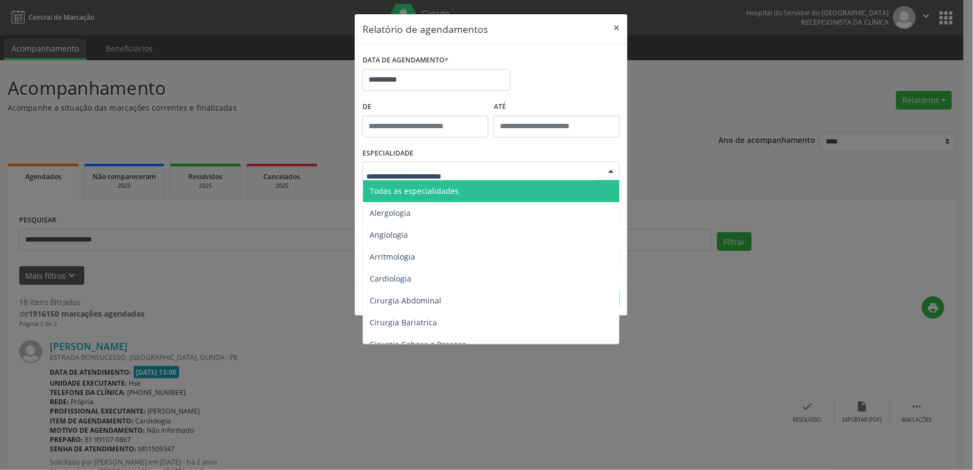
click at [471, 187] on span "Todas as especialidades" at bounding box center [492, 191] width 258 height 22
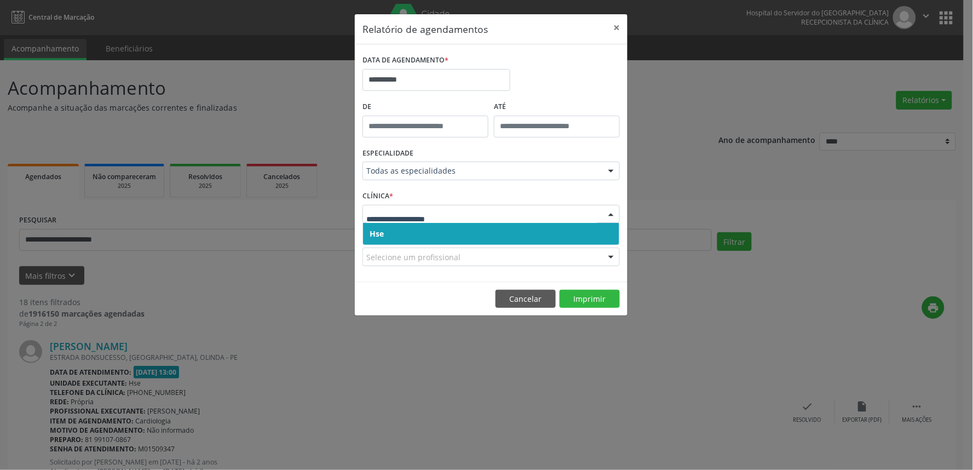
click at [461, 231] on span "Hse" at bounding box center [491, 234] width 256 height 22
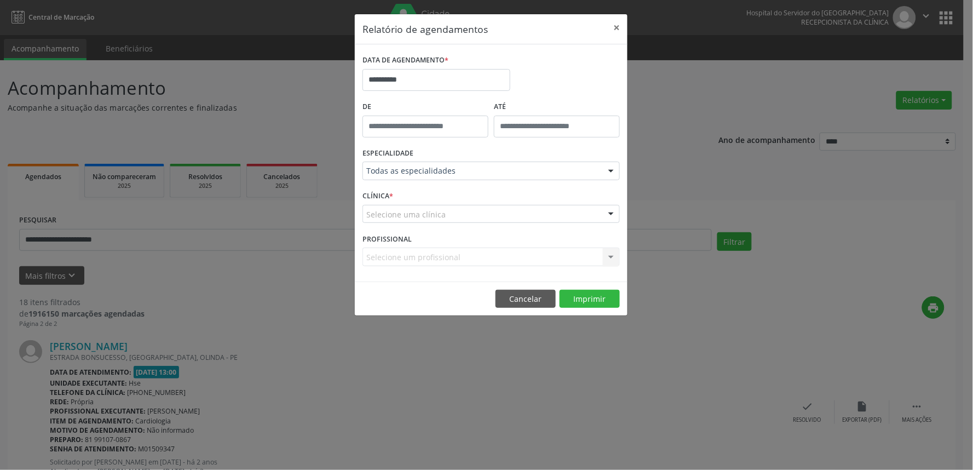
click at [461, 216] on div "Selecione uma clínica" at bounding box center [491, 214] width 257 height 19
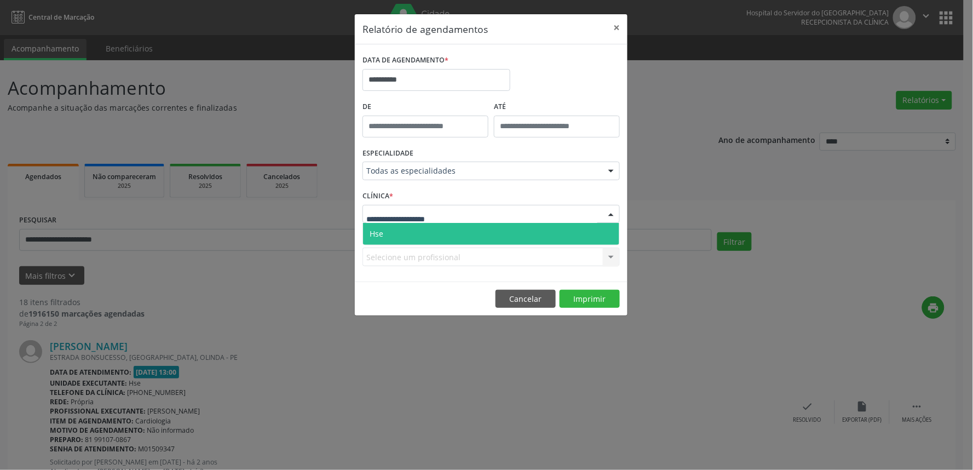
click at [461, 229] on span "Hse" at bounding box center [491, 234] width 256 height 22
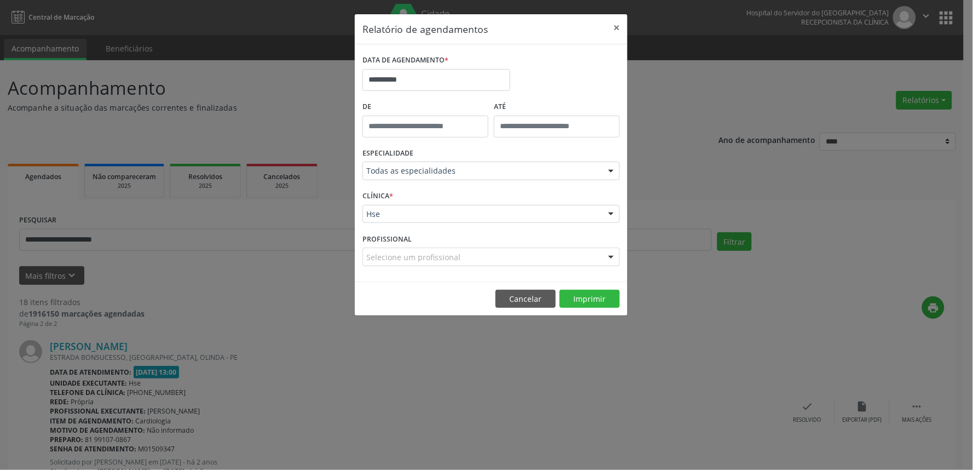
click at [478, 253] on div "Selecione um profissional" at bounding box center [491, 257] width 257 height 19
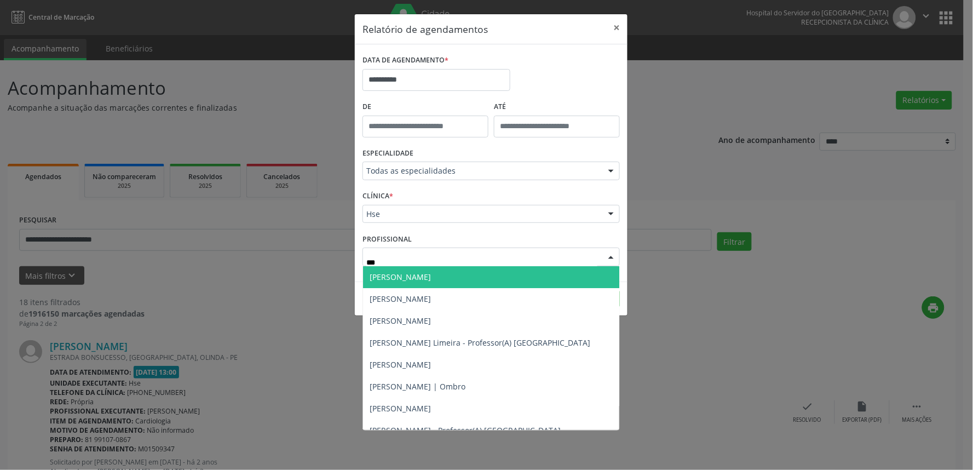
type input "****"
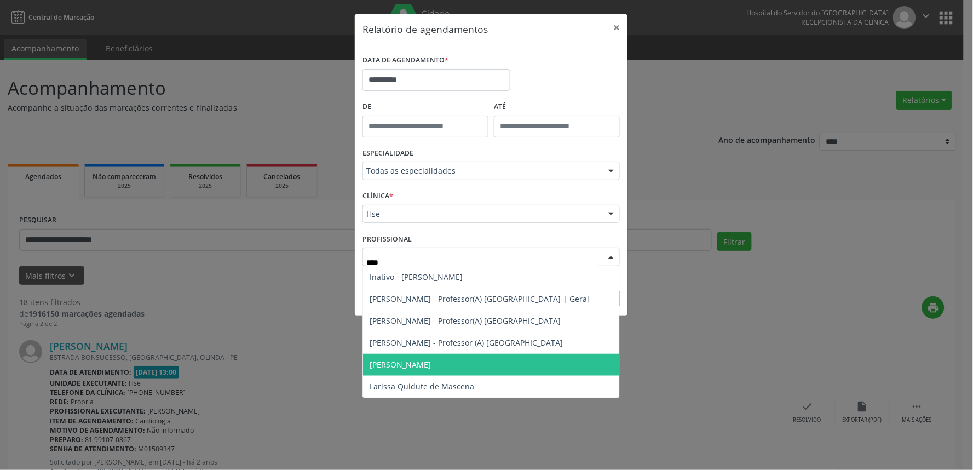
click at [496, 367] on span "[PERSON_NAME]" at bounding box center [491, 365] width 256 height 22
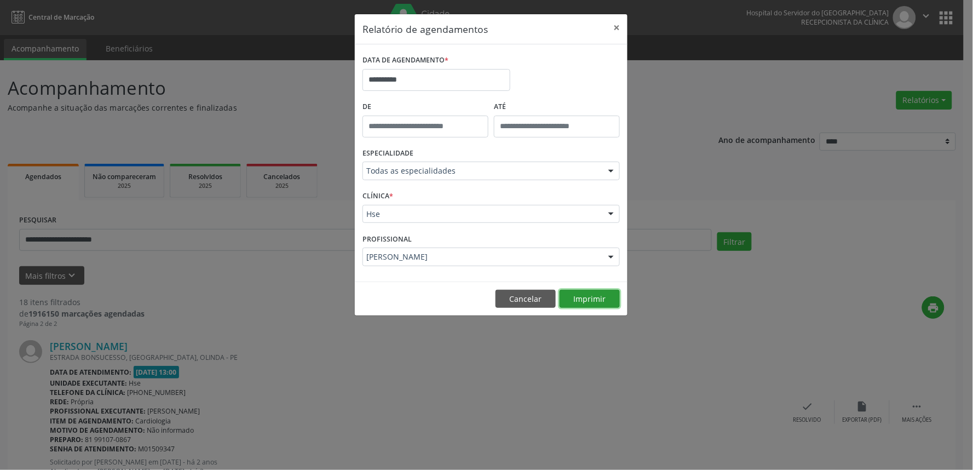
click at [600, 297] on button "Imprimir" at bounding box center [590, 299] width 60 height 19
